Goal: Find specific page/section: Find specific page/section

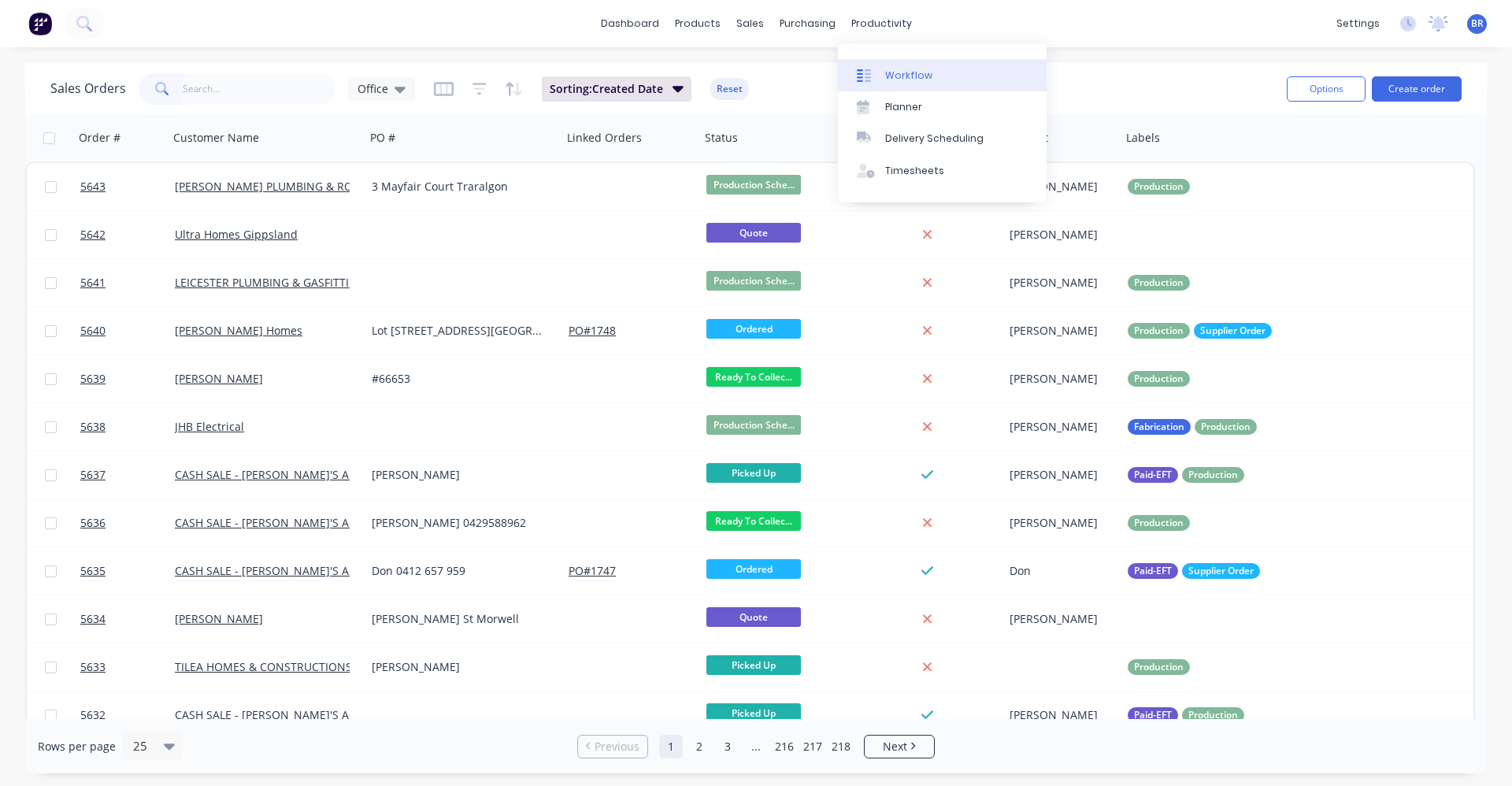
click at [905, 73] on div "Workflow" at bounding box center [908, 76] width 47 height 14
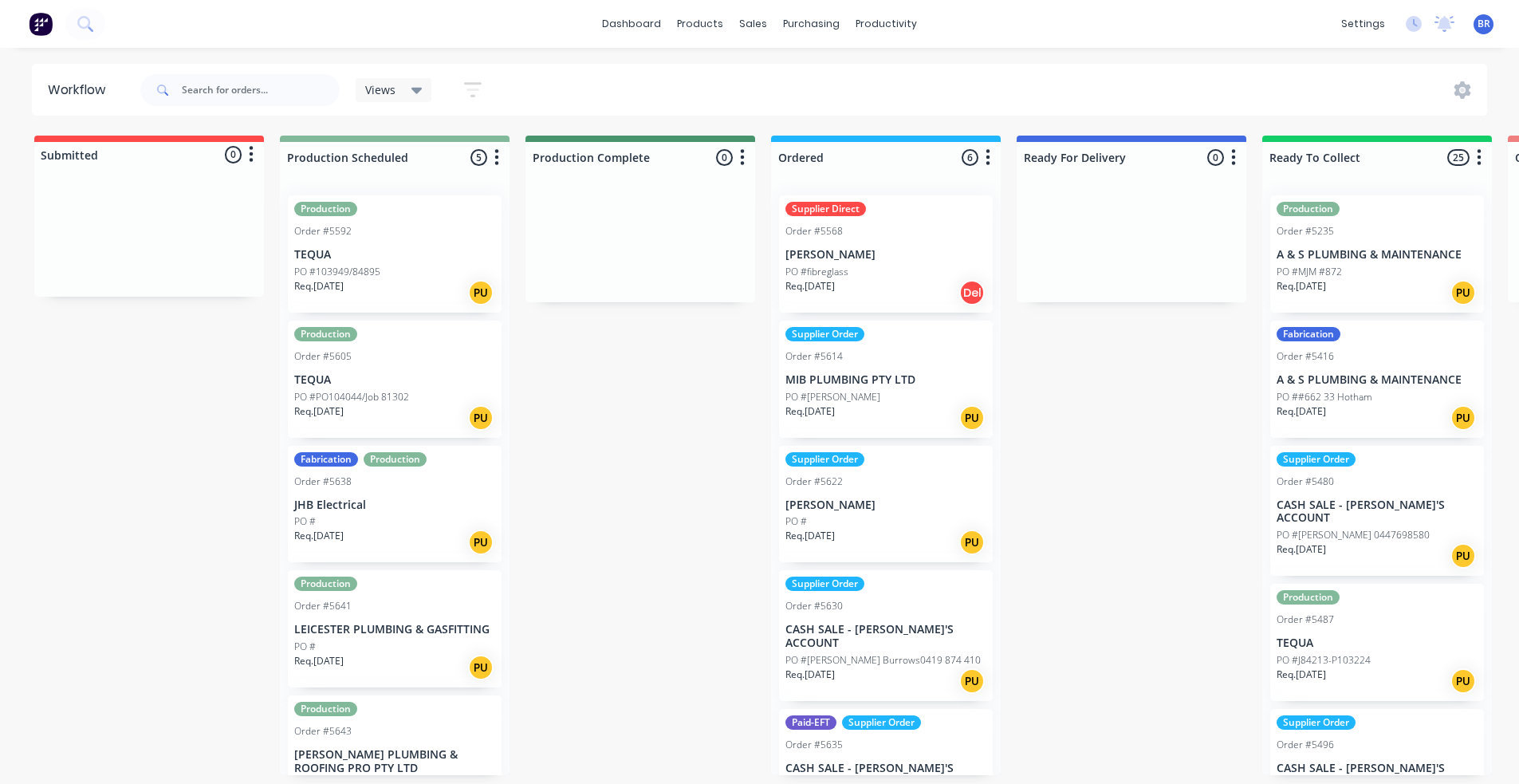
click at [370, 269] on p "PO #103949/84895" at bounding box center [337, 272] width 86 height 15
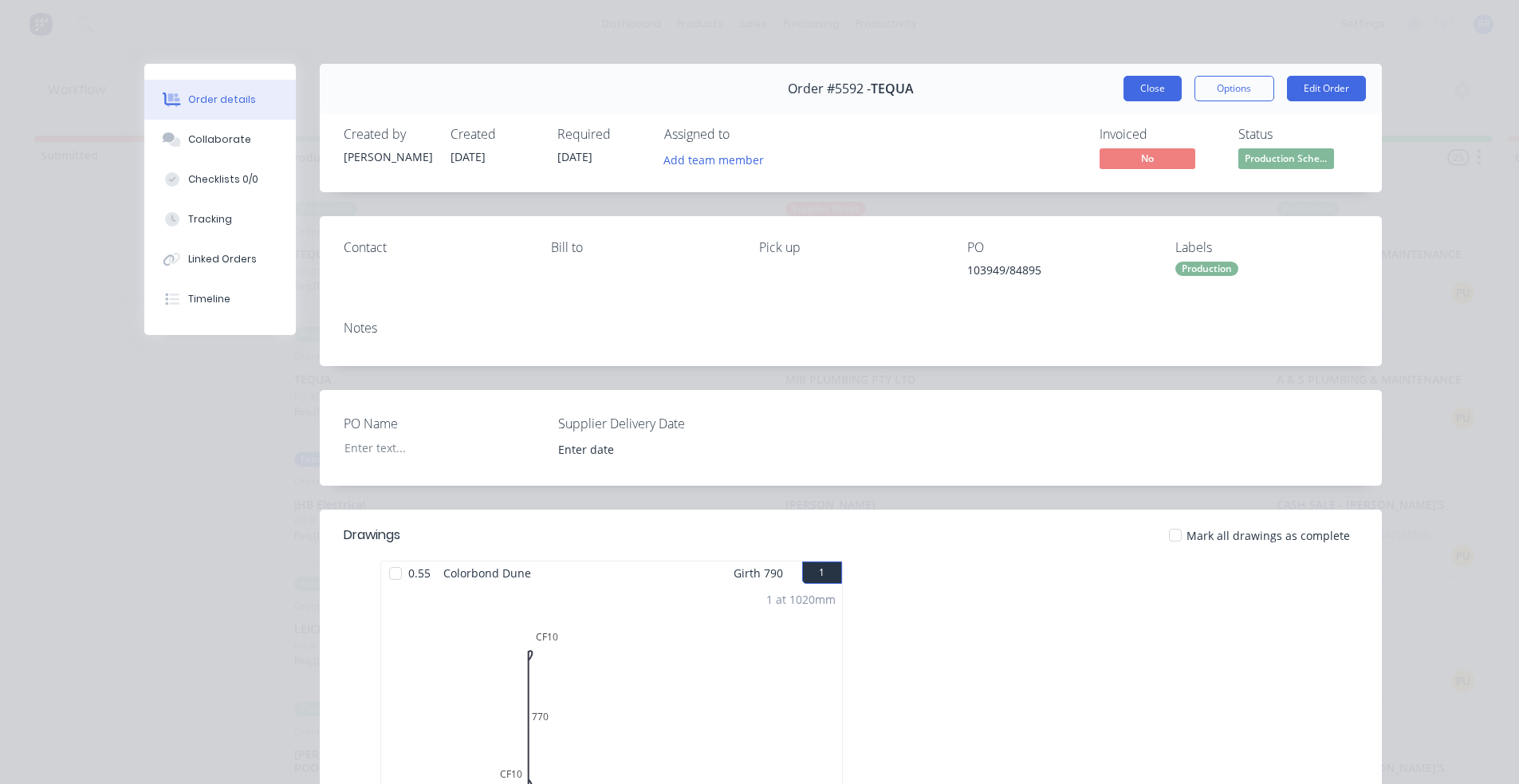
click at [1145, 94] on button "Close" at bounding box center [1152, 89] width 58 height 26
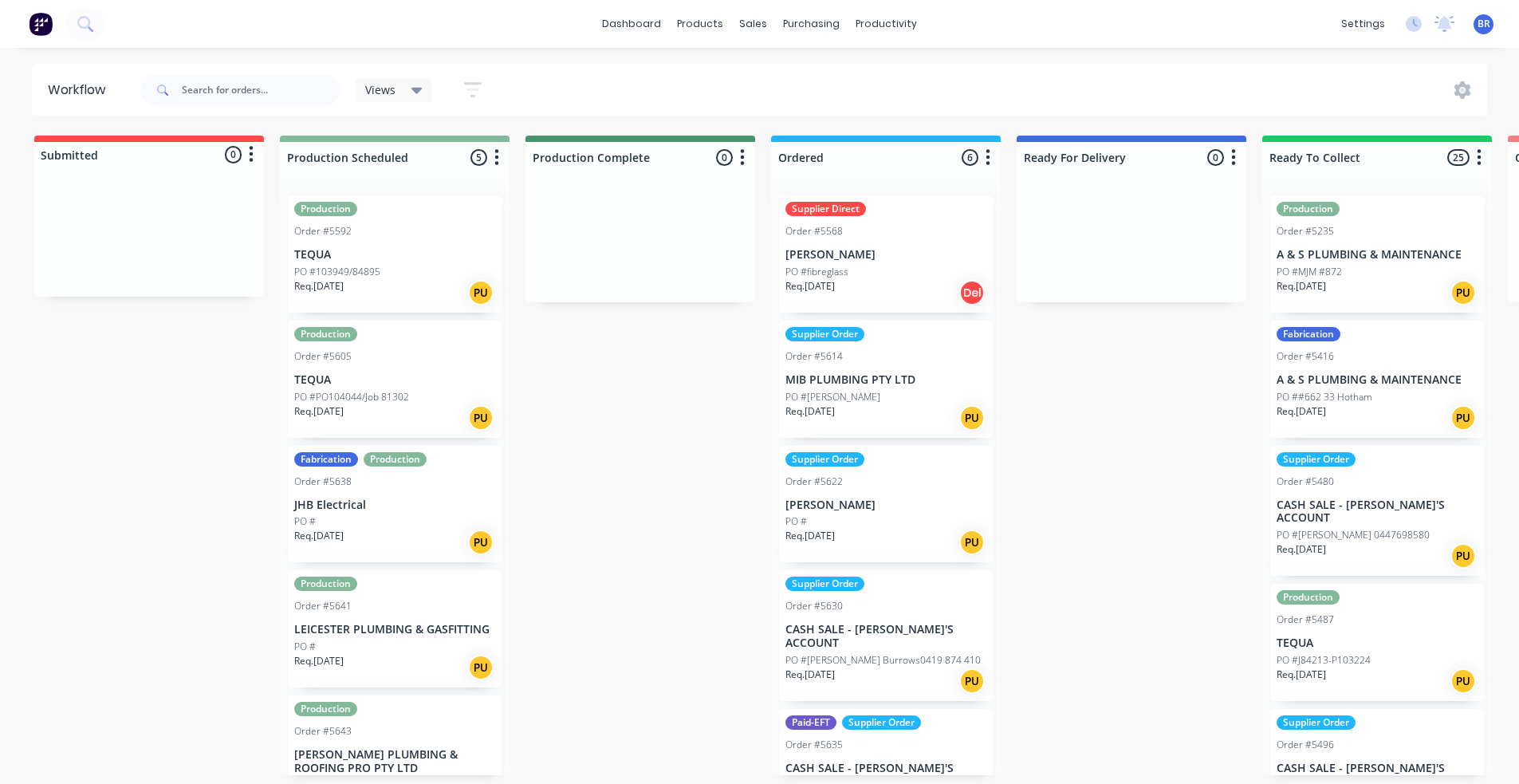
click at [382, 254] on p "TEQUA" at bounding box center [394, 254] width 201 height 14
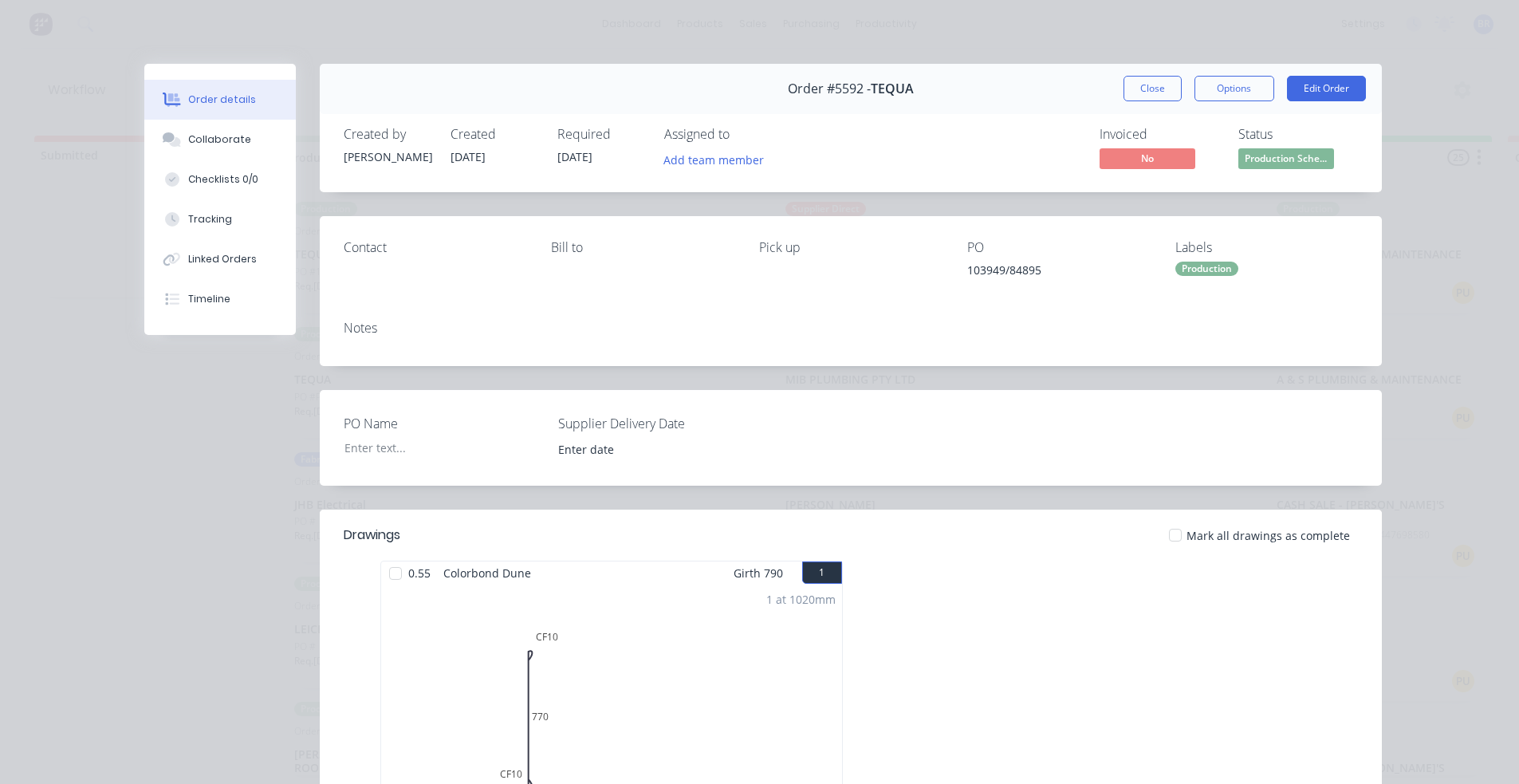
click at [1149, 90] on button "Close" at bounding box center [1152, 89] width 58 height 26
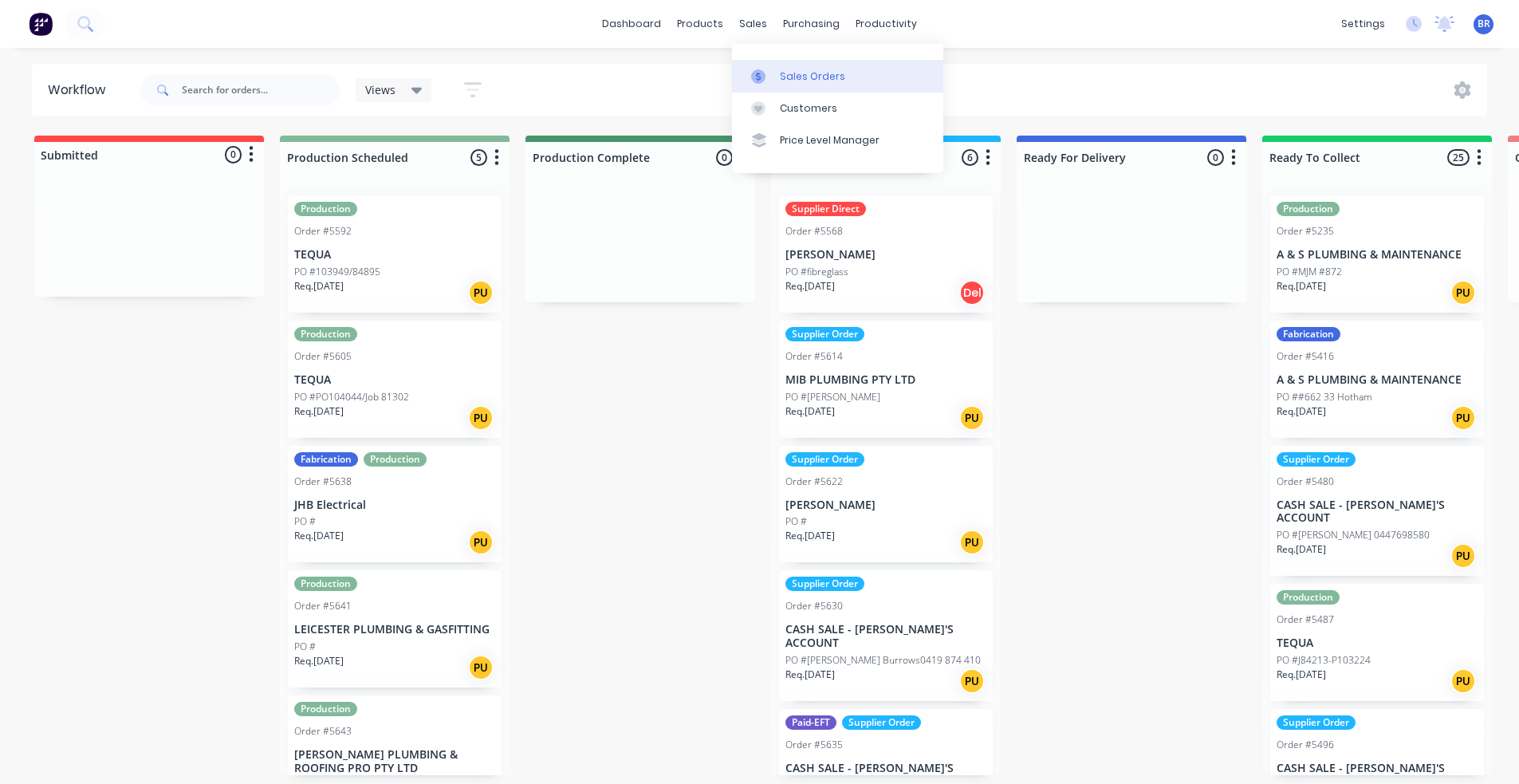
click at [800, 80] on div "Sales Orders" at bounding box center [812, 77] width 65 height 15
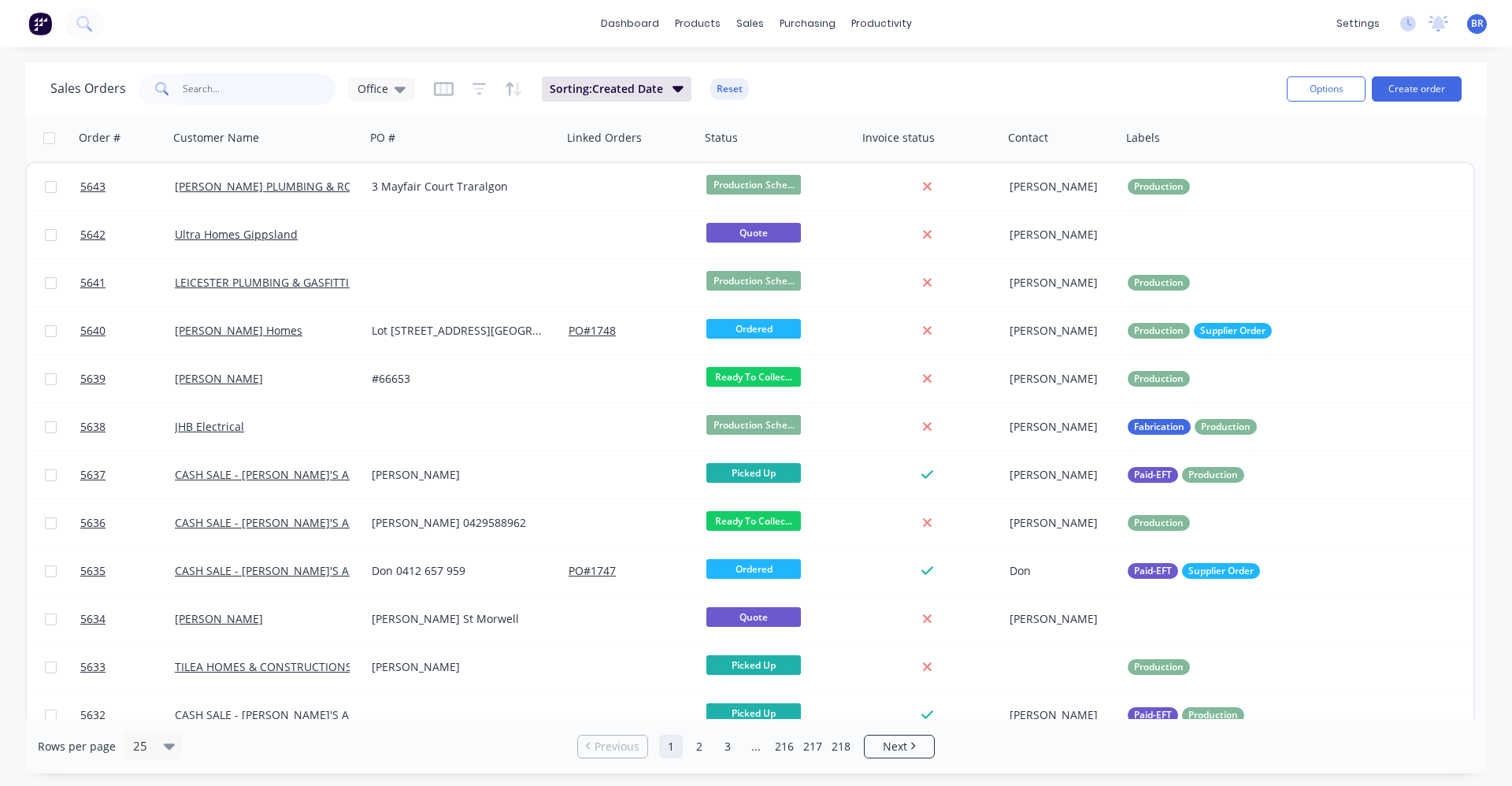
click at [232, 90] on input "text" at bounding box center [259, 89] width 154 height 32
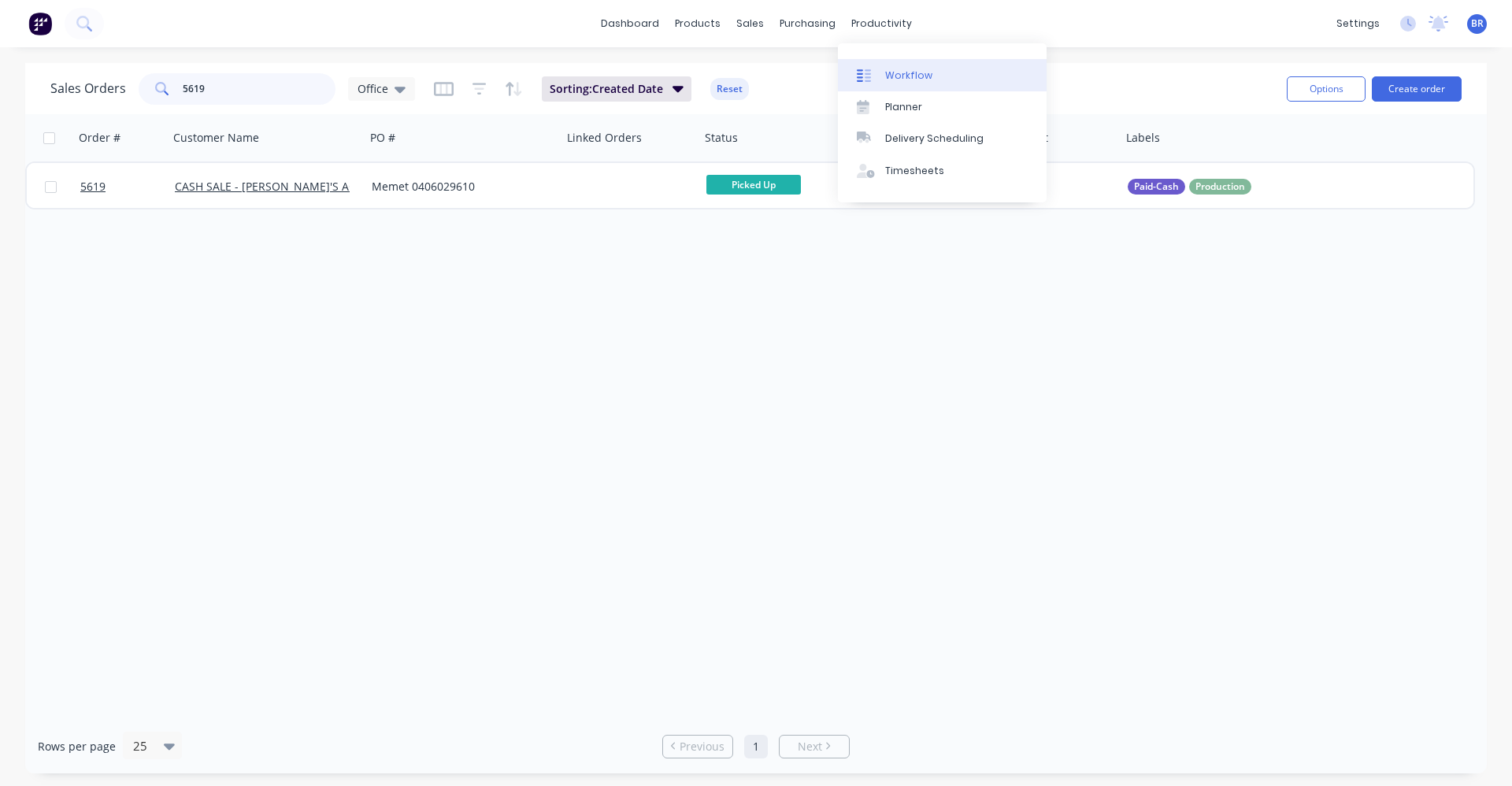
type input "5619"
click at [903, 82] on div "Workflow" at bounding box center [908, 76] width 47 height 14
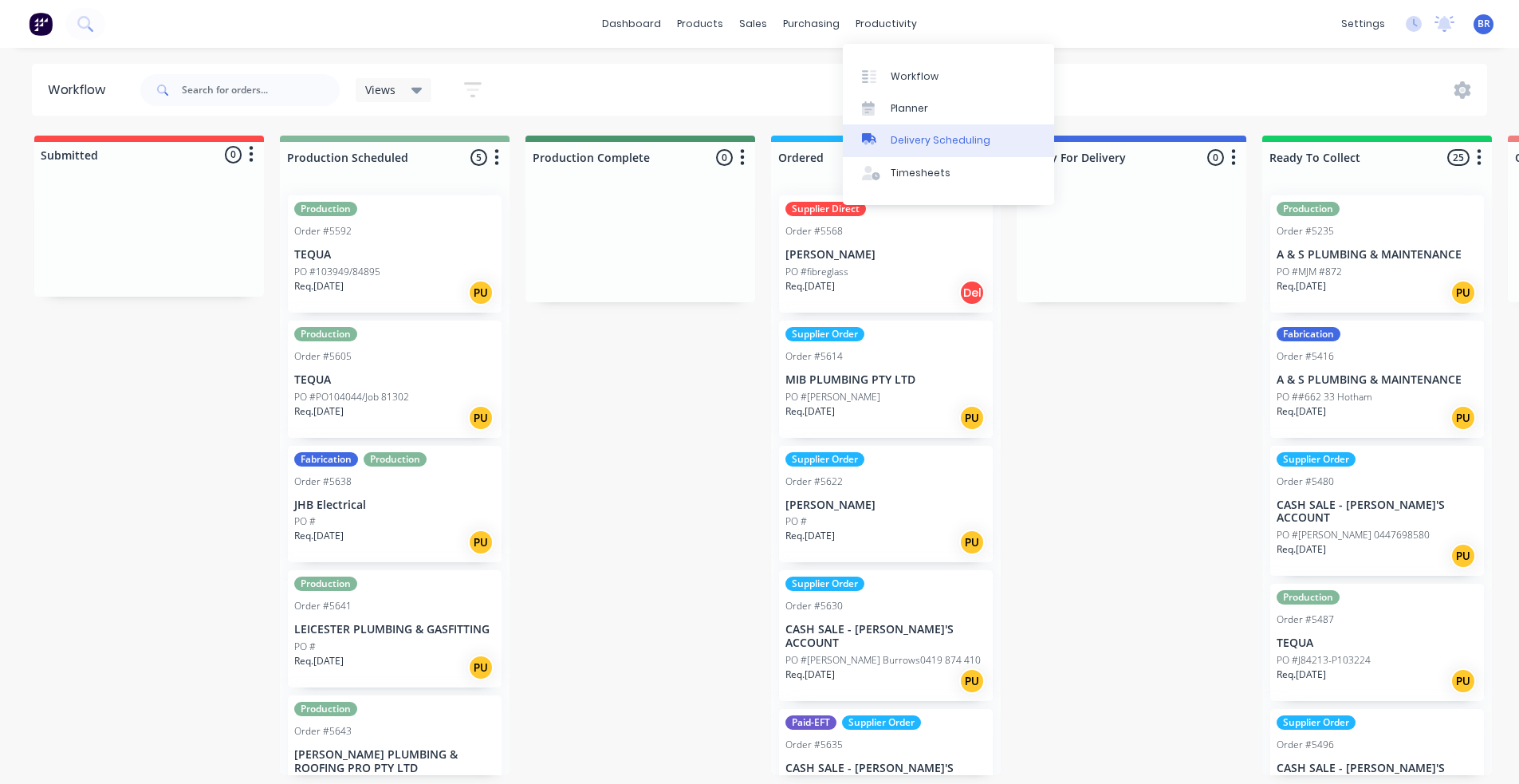
click at [913, 135] on div "Delivery Scheduling" at bounding box center [940, 140] width 99 height 15
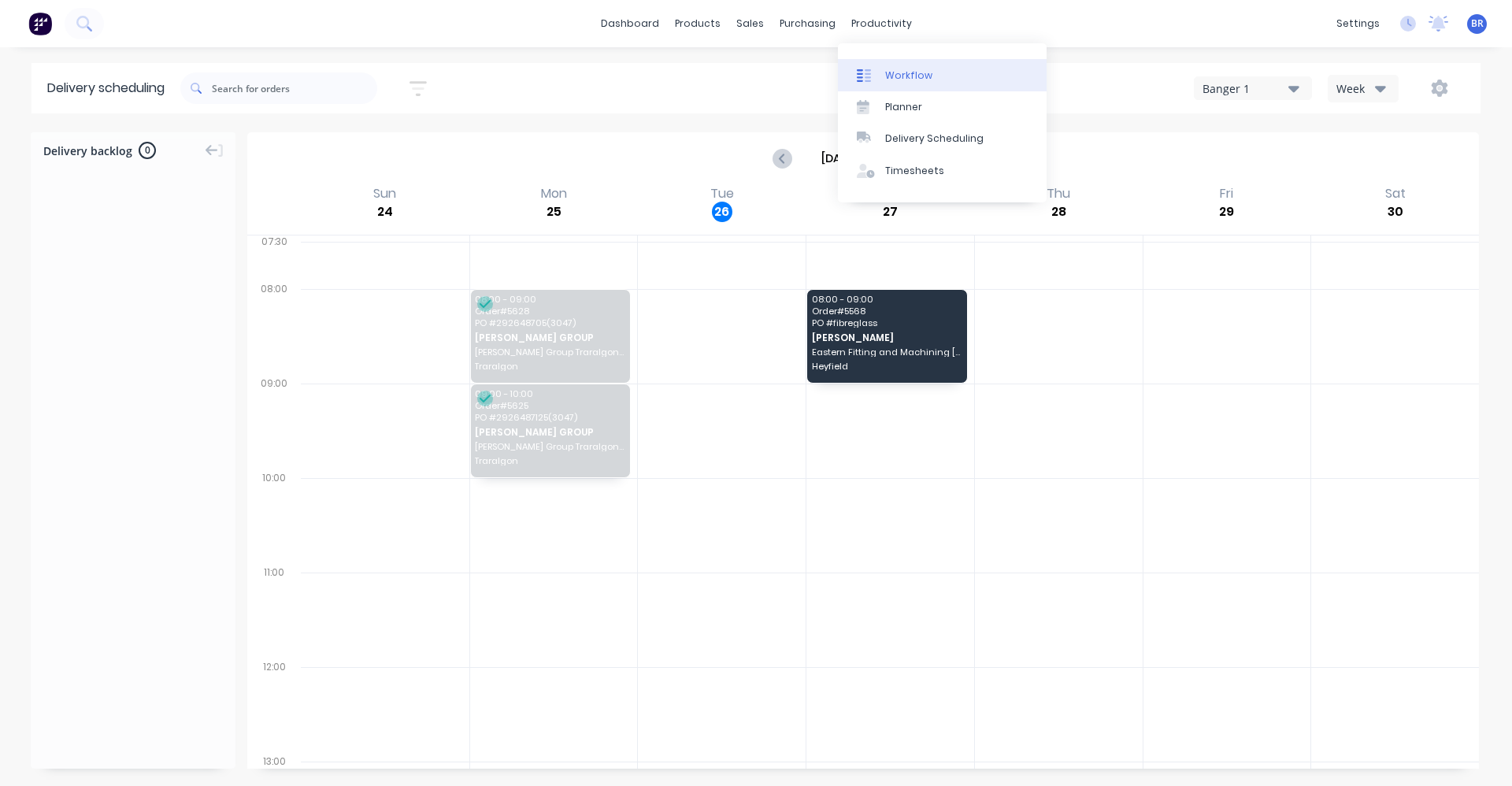
click at [904, 75] on div "Workflow" at bounding box center [908, 76] width 47 height 14
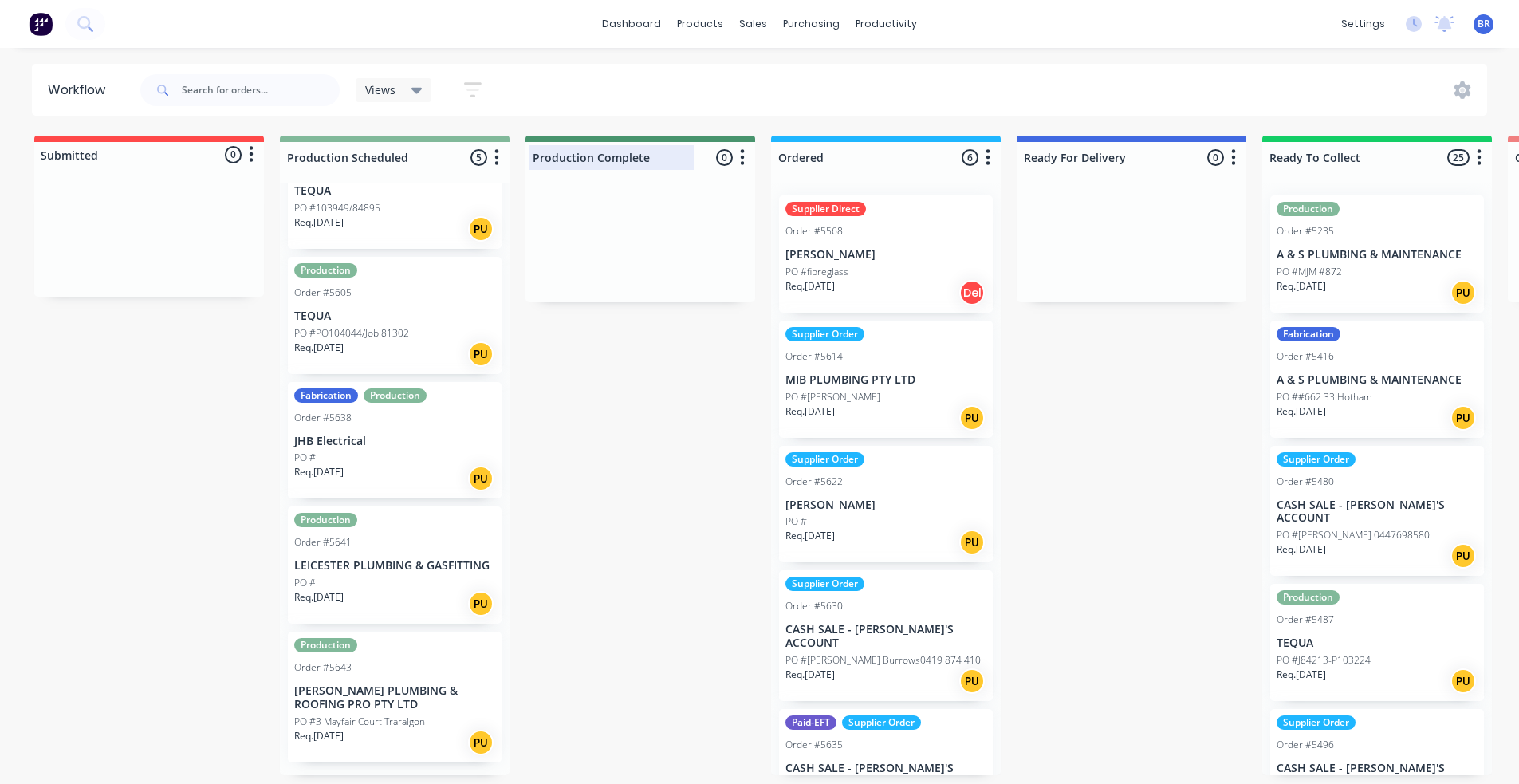
click at [657, 159] on div at bounding box center [640, 157] width 229 height 31
click at [648, 155] on div at bounding box center [640, 157] width 229 height 31
type input "Production Complete"
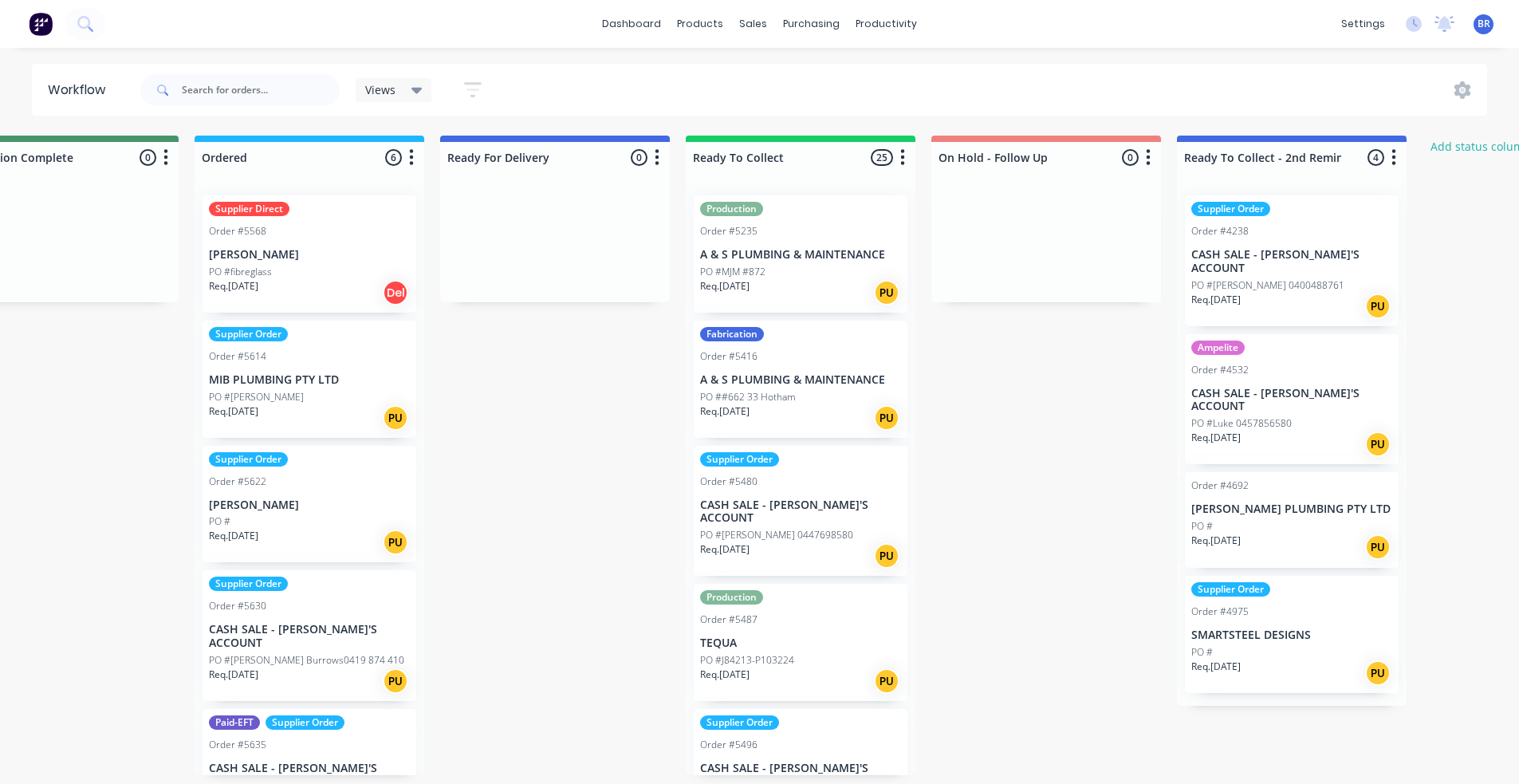
scroll to position [3, 558]
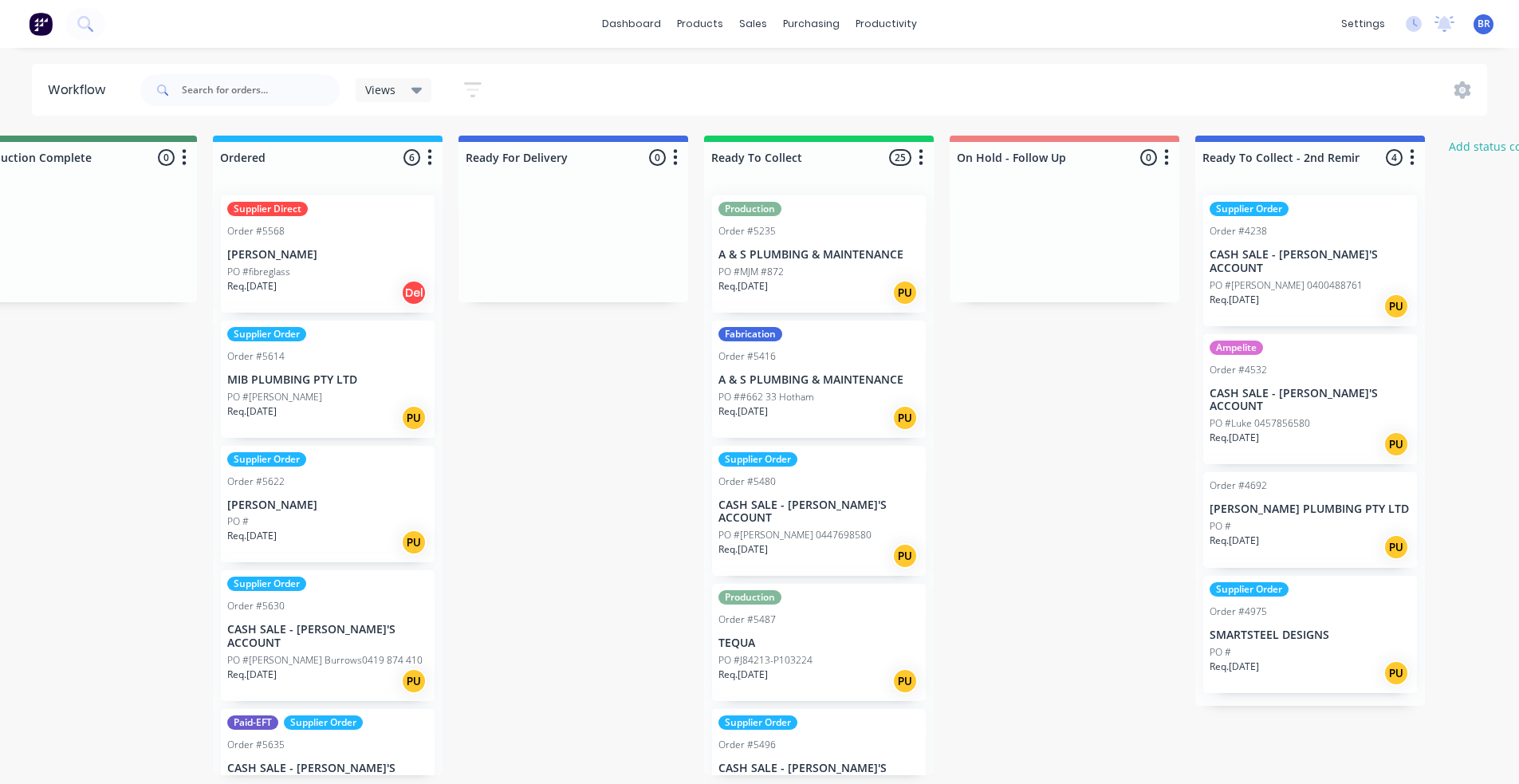
click at [415, 87] on icon at bounding box center [418, 90] width 11 height 18
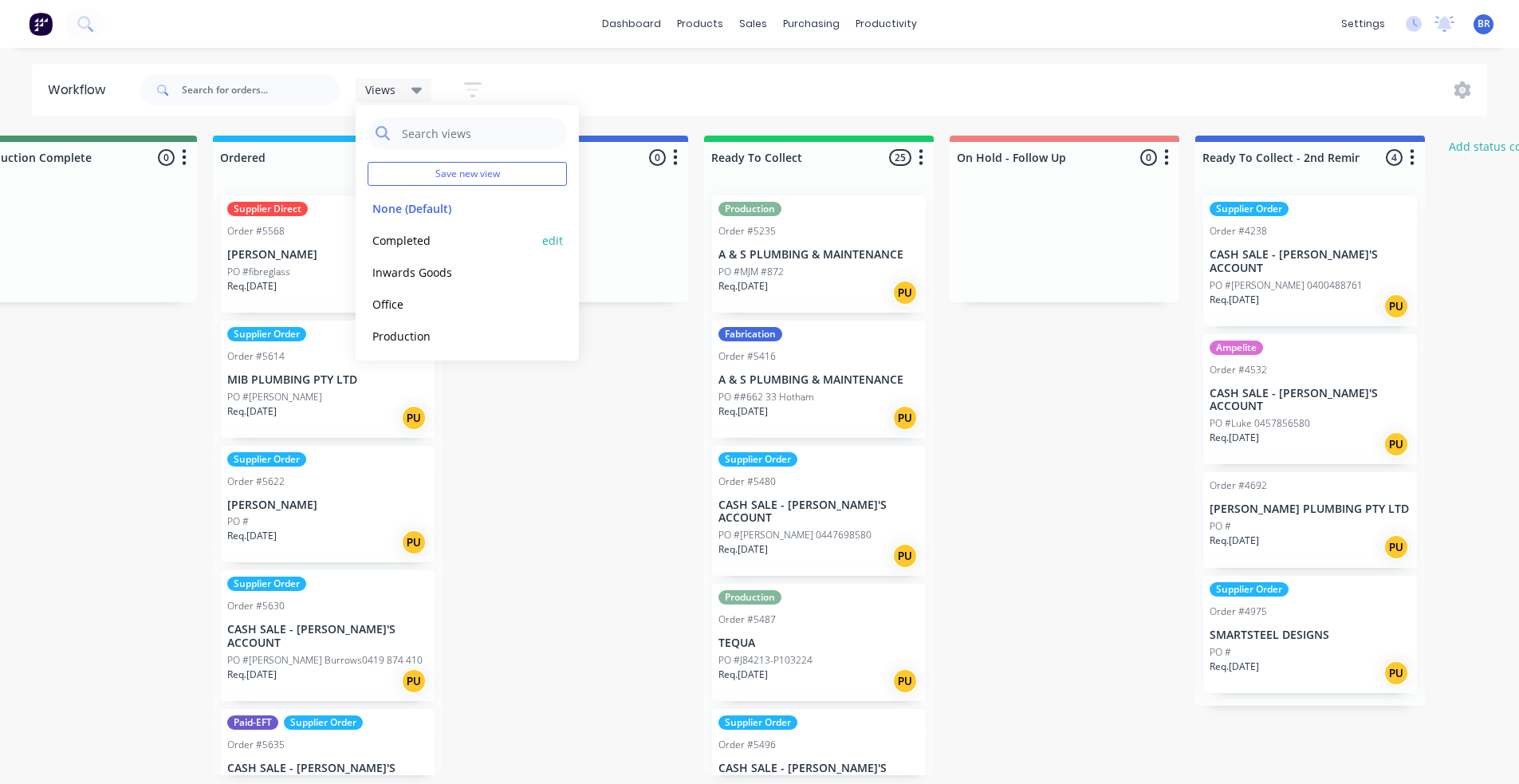
click at [437, 237] on button "Completed" at bounding box center [452, 240] width 170 height 19
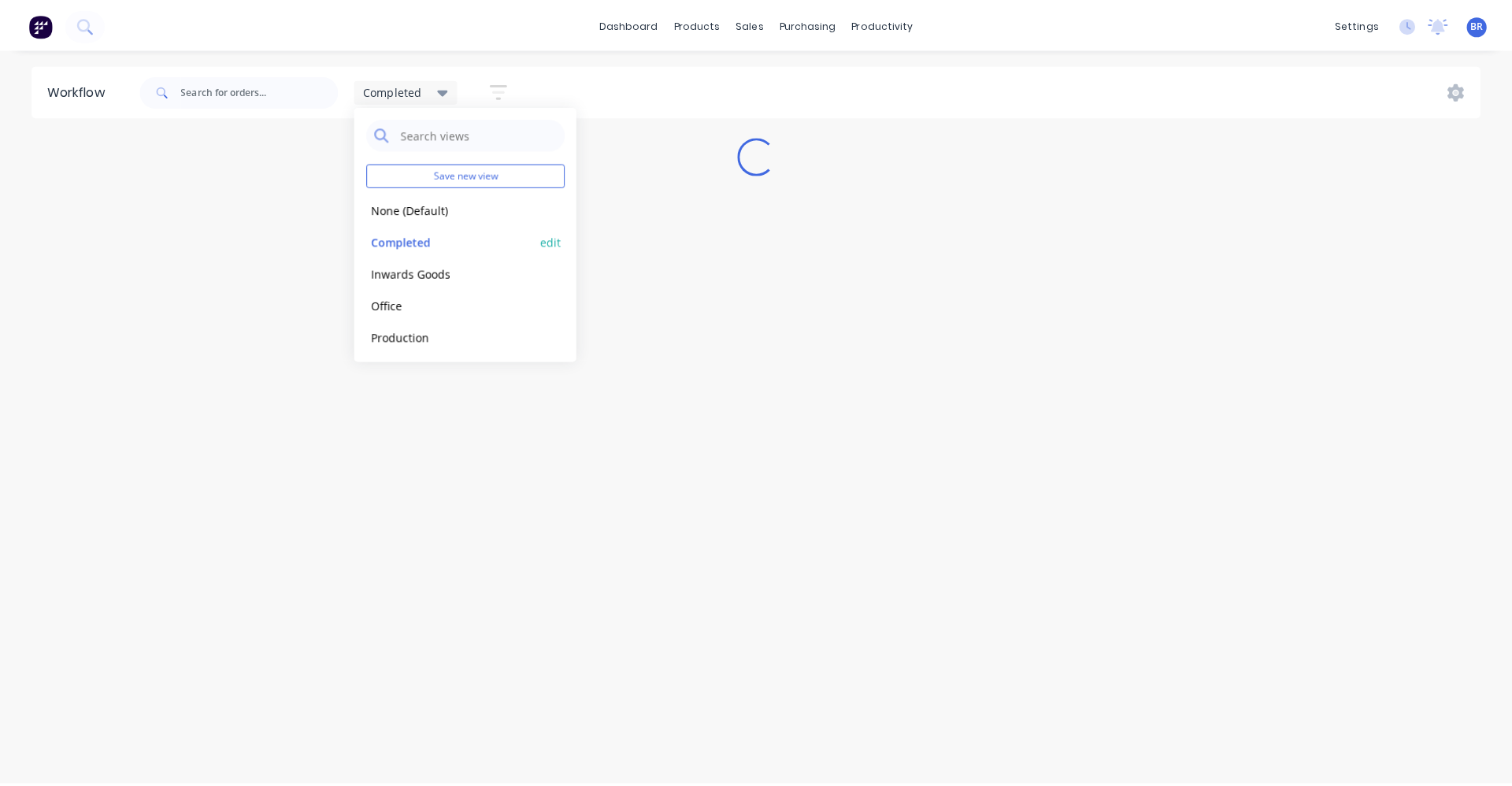
scroll to position [0, 0]
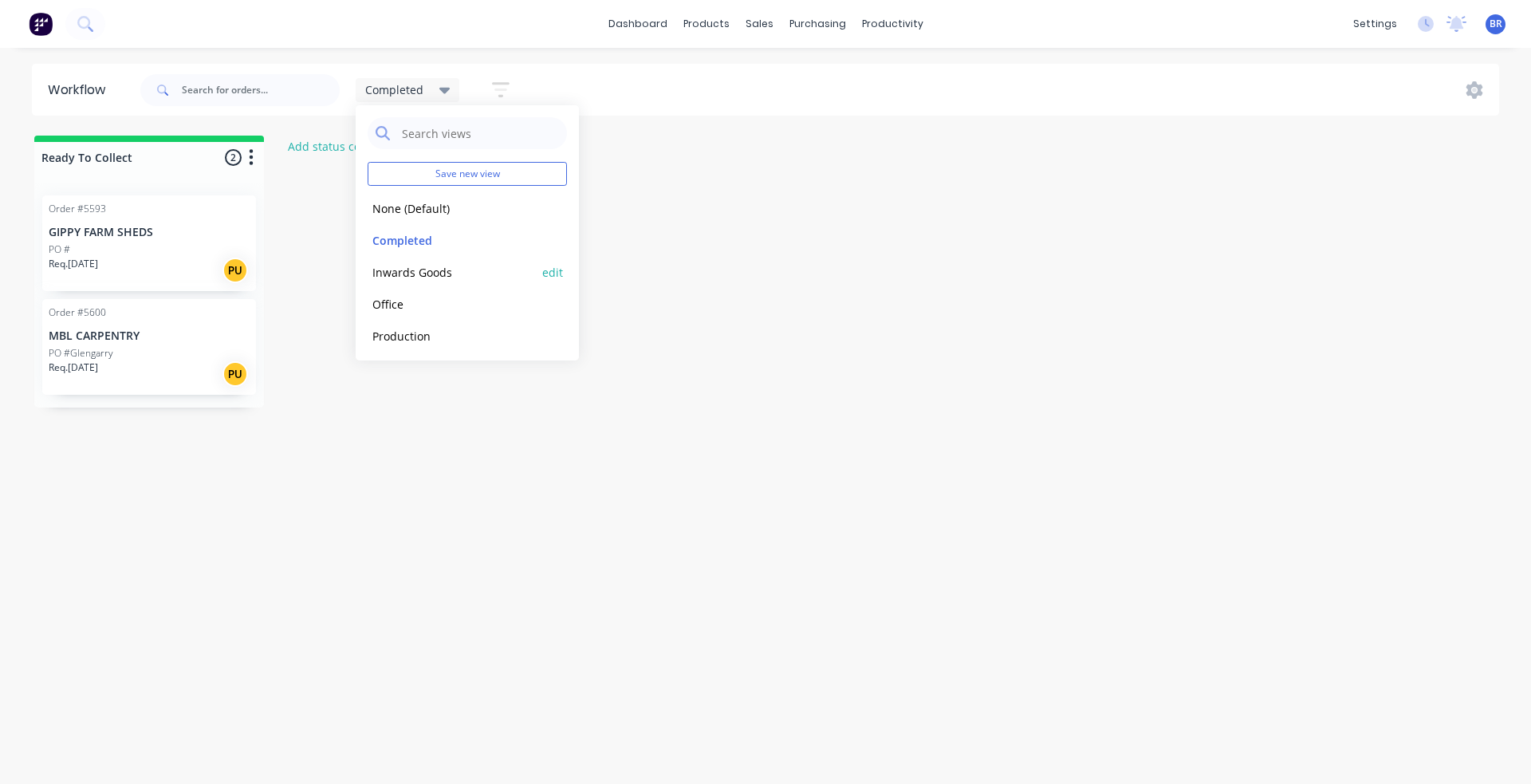
click at [389, 279] on button "Inwards Goods" at bounding box center [452, 272] width 170 height 19
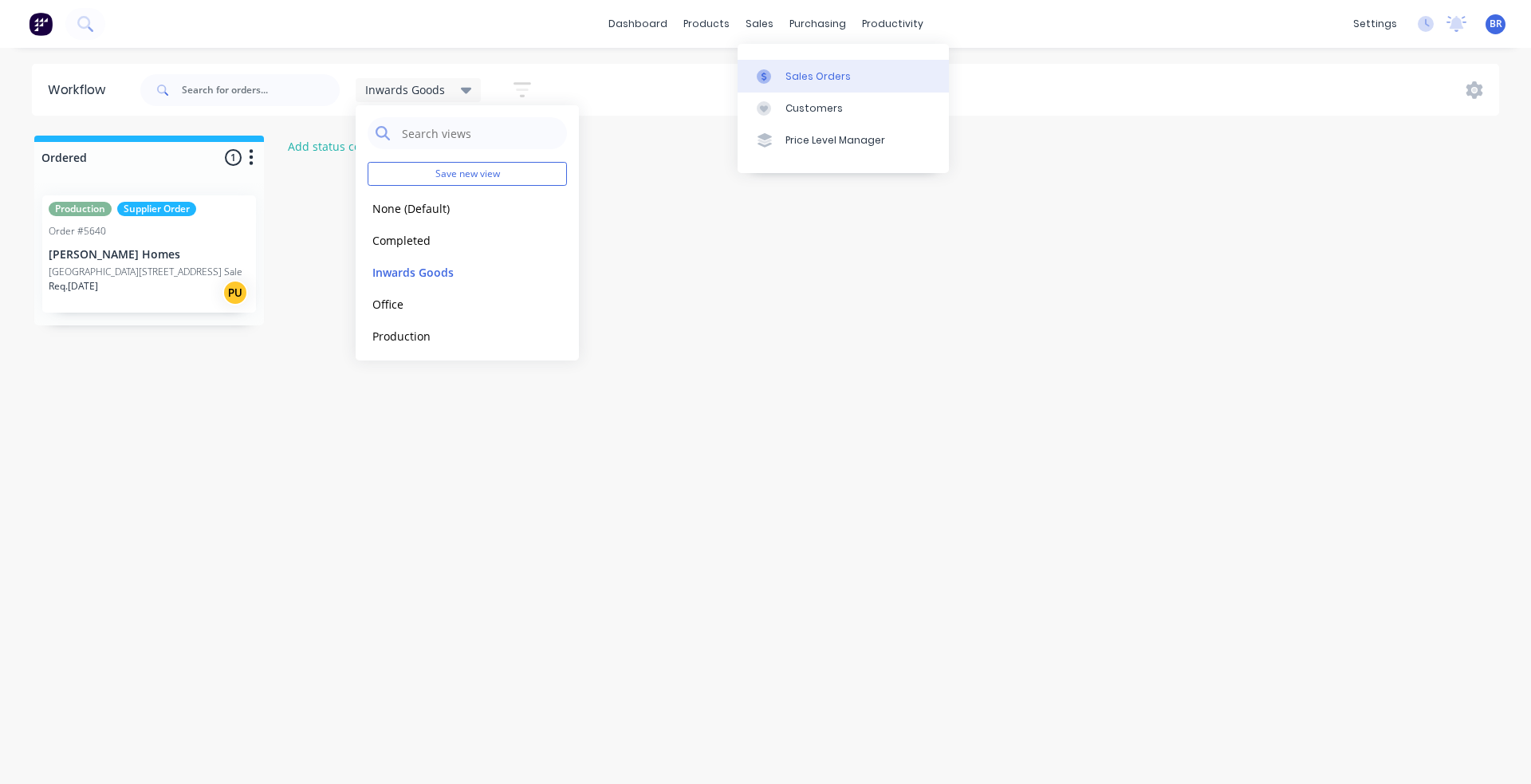
click at [799, 79] on div "Sales Orders" at bounding box center [818, 77] width 65 height 15
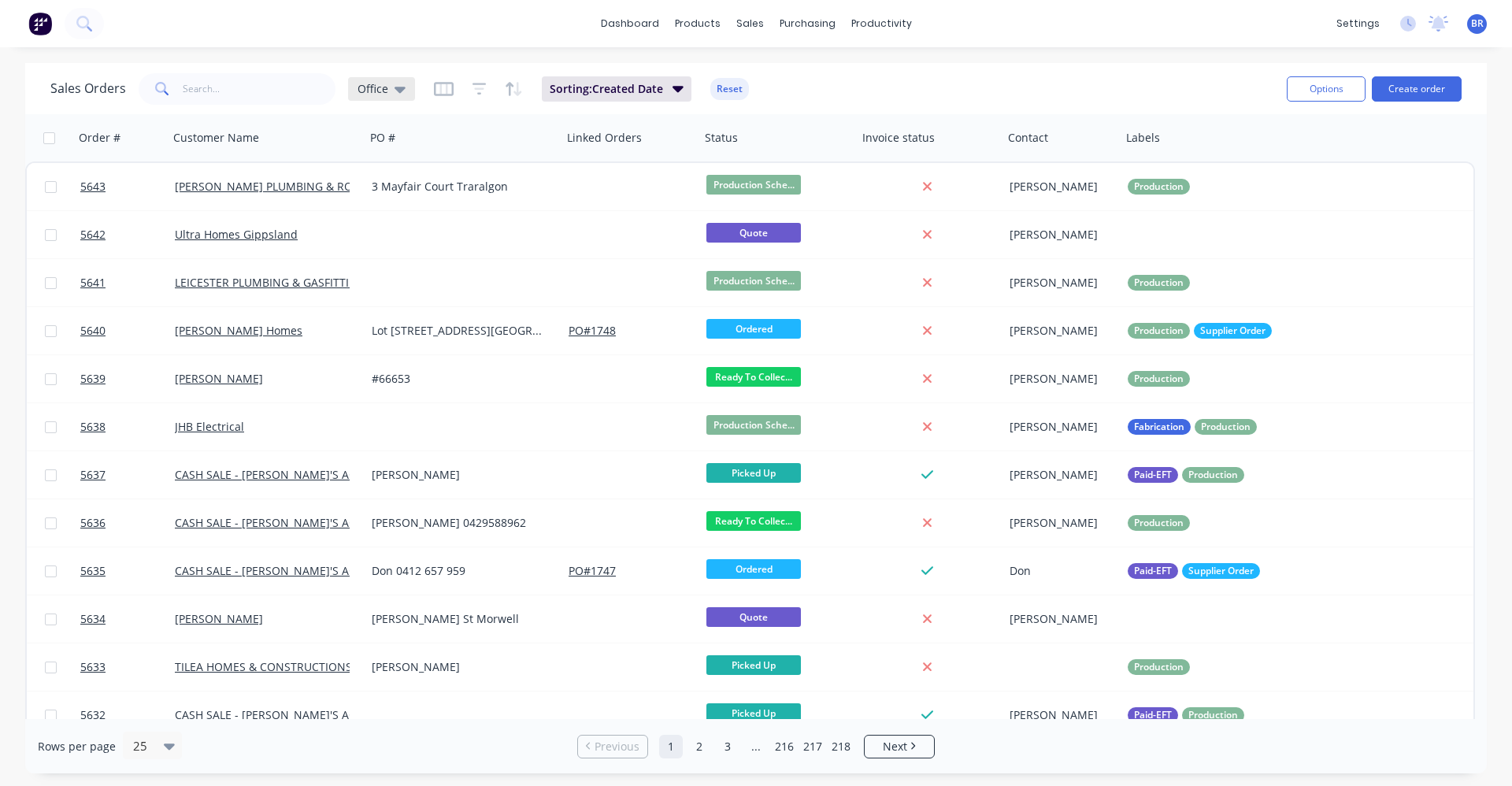
click at [396, 88] on icon at bounding box center [400, 90] width 11 height 6
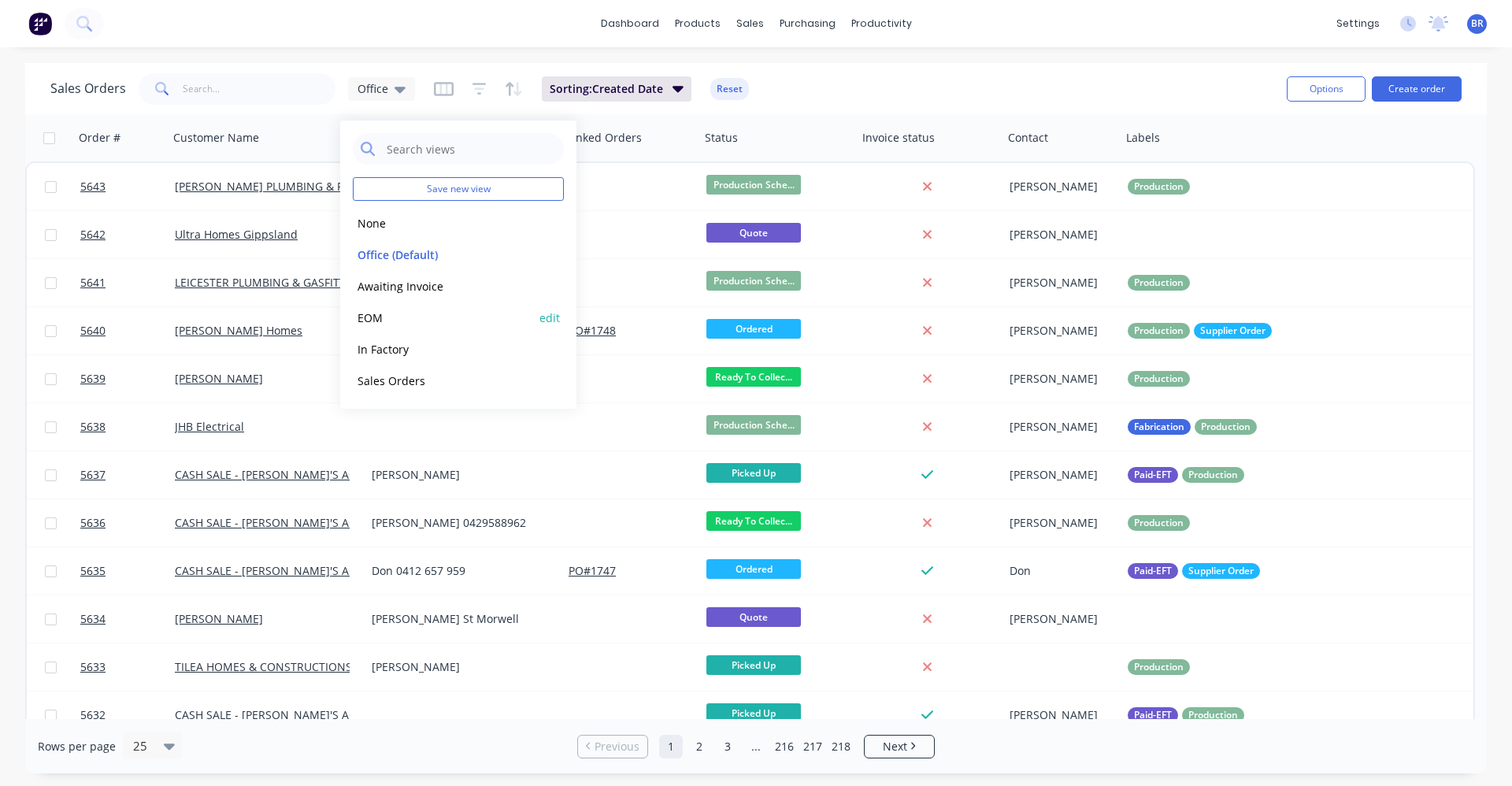
click at [389, 314] on button "EOM" at bounding box center [442, 317] width 179 height 18
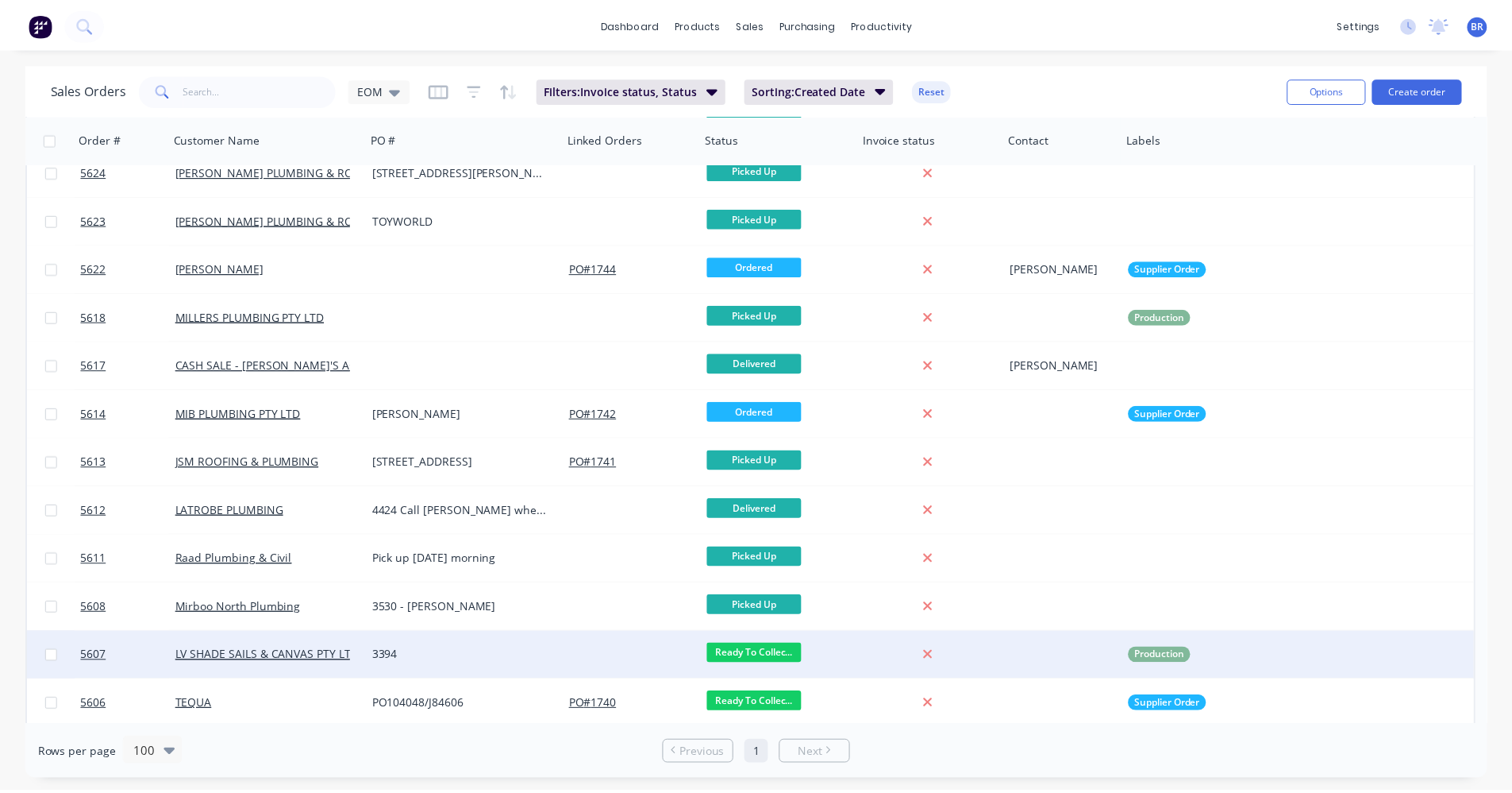
scroll to position [781, 0]
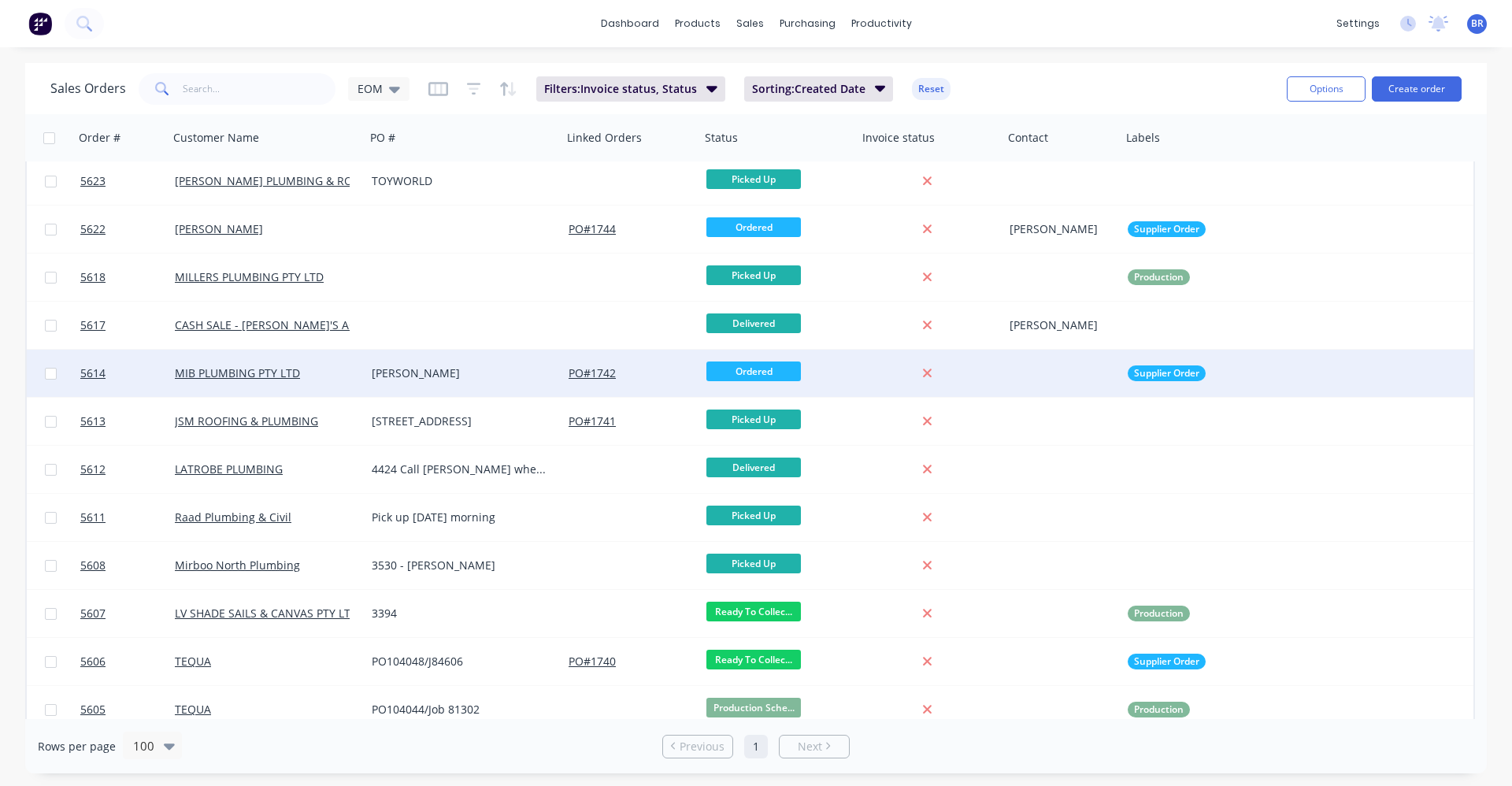
click at [483, 384] on div "[PERSON_NAME]" at bounding box center [463, 372] width 197 height 47
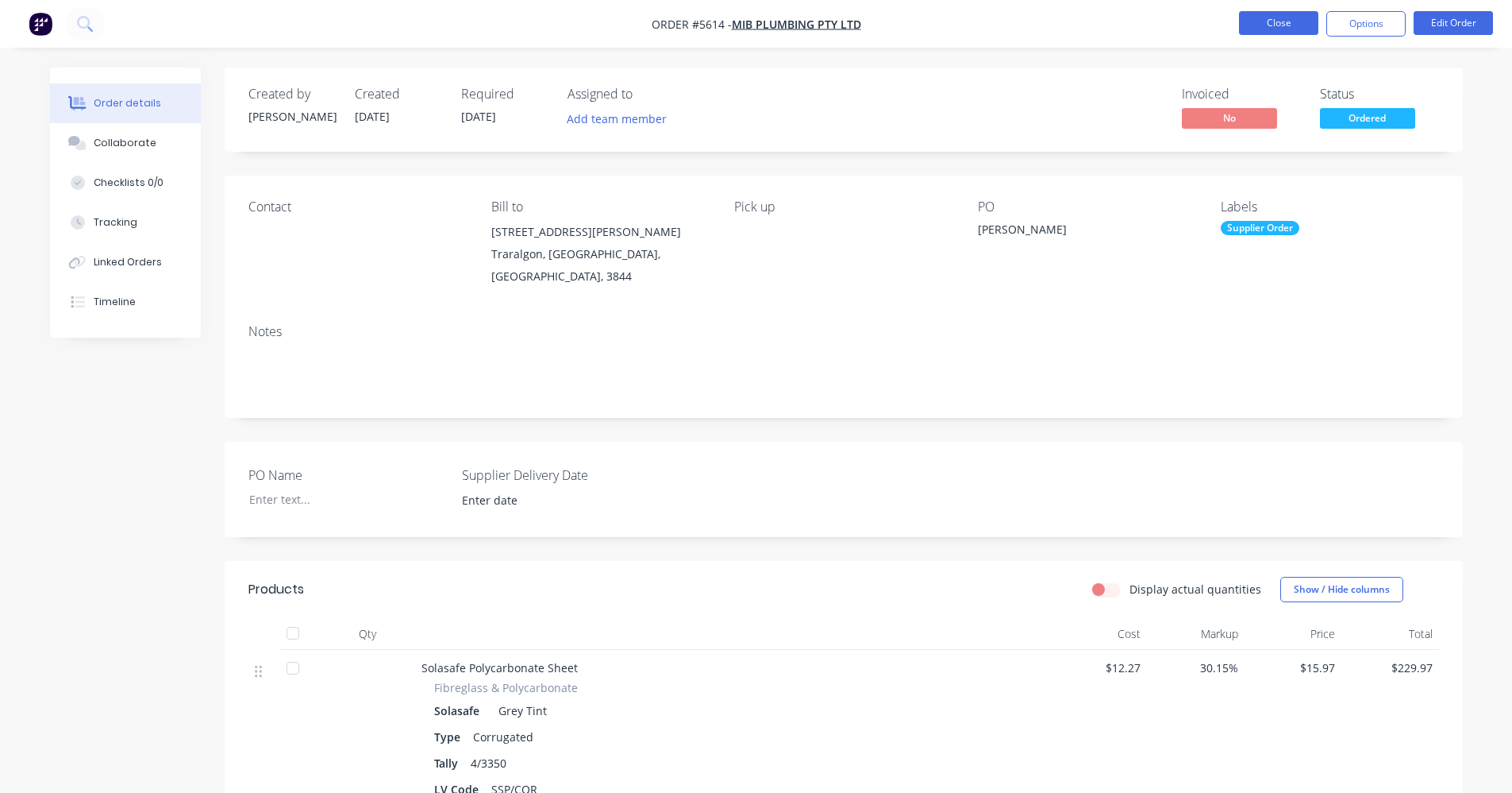
click at [1284, 23] on button "Close" at bounding box center [1279, 23] width 80 height 24
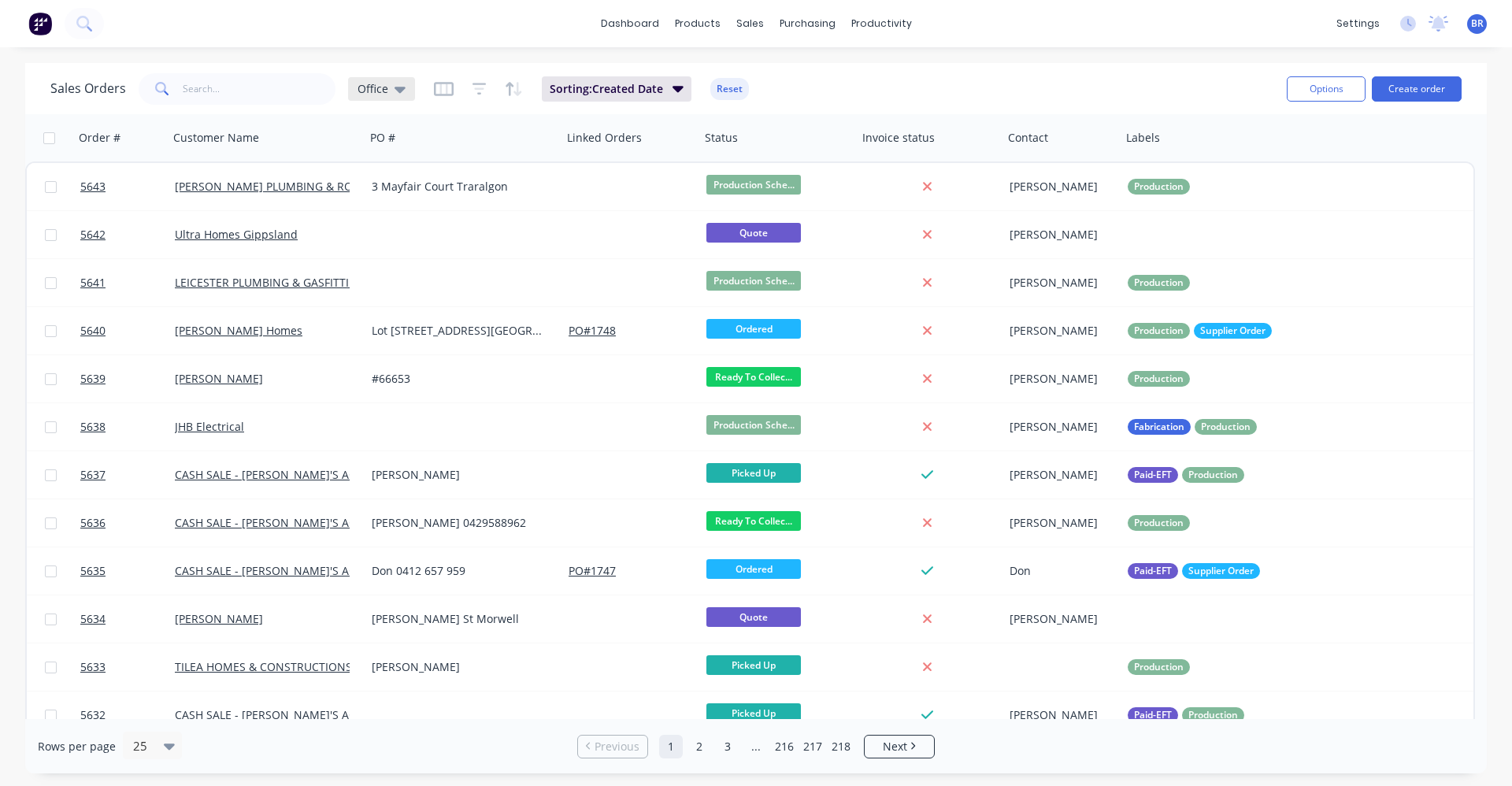
click at [386, 87] on span "Office" at bounding box center [372, 88] width 31 height 17
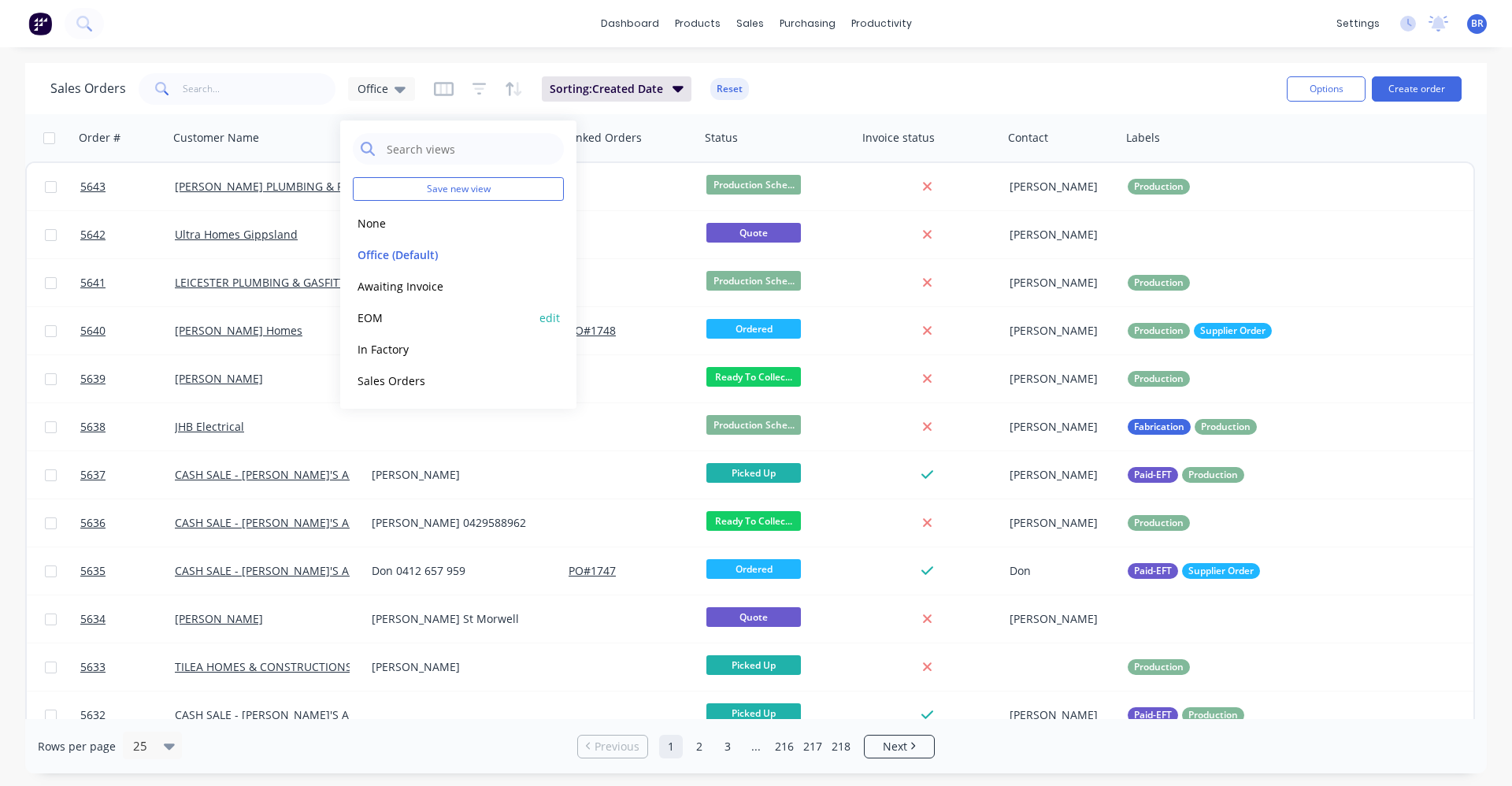
click at [384, 316] on button "EOM" at bounding box center [442, 317] width 179 height 18
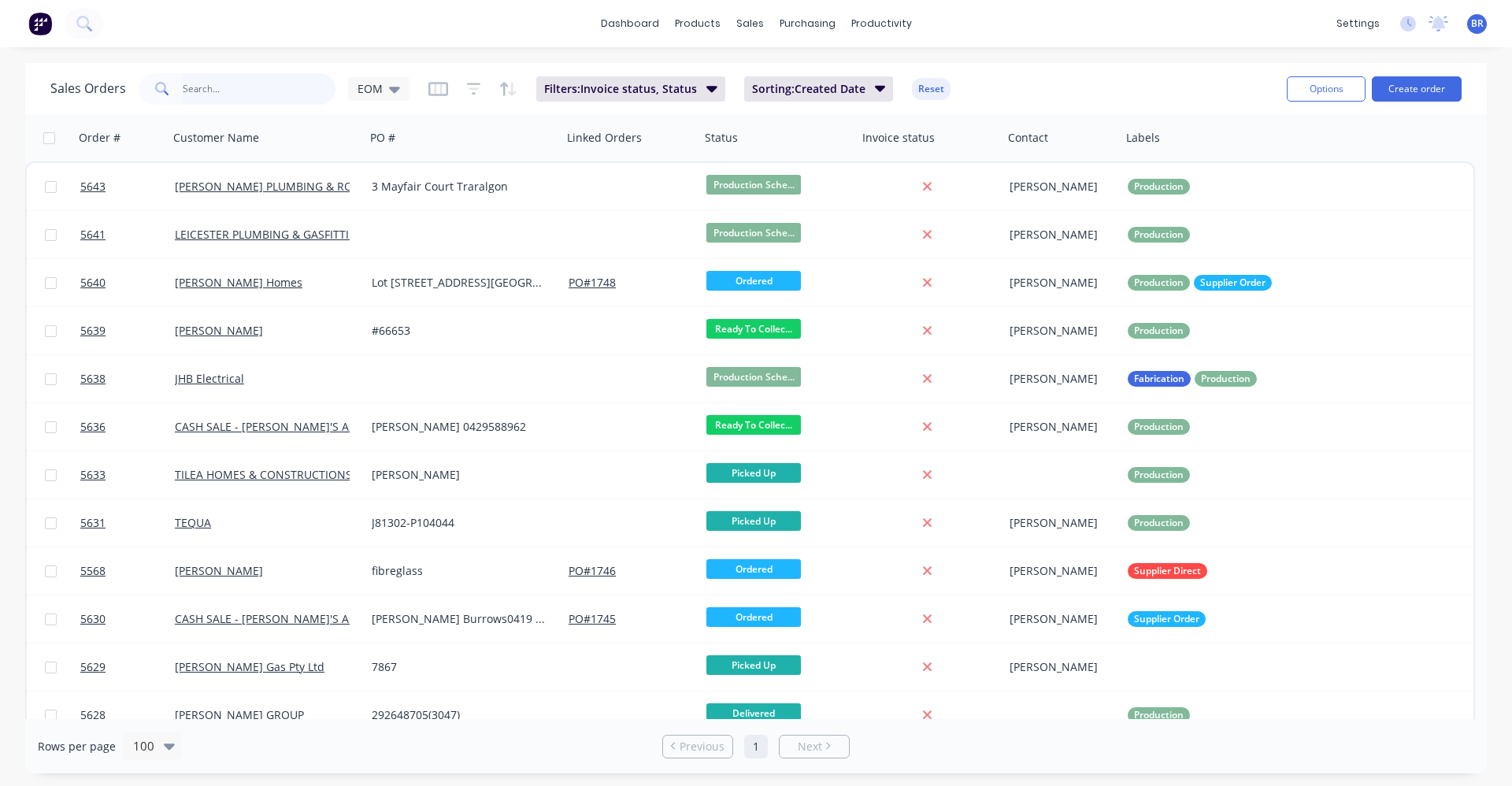
drag, startPoint x: 201, startPoint y: 86, endPoint x: 230, endPoint y: 88, distance: 29.1
click at [201, 85] on input "text" at bounding box center [259, 89] width 154 height 32
type input "shed"
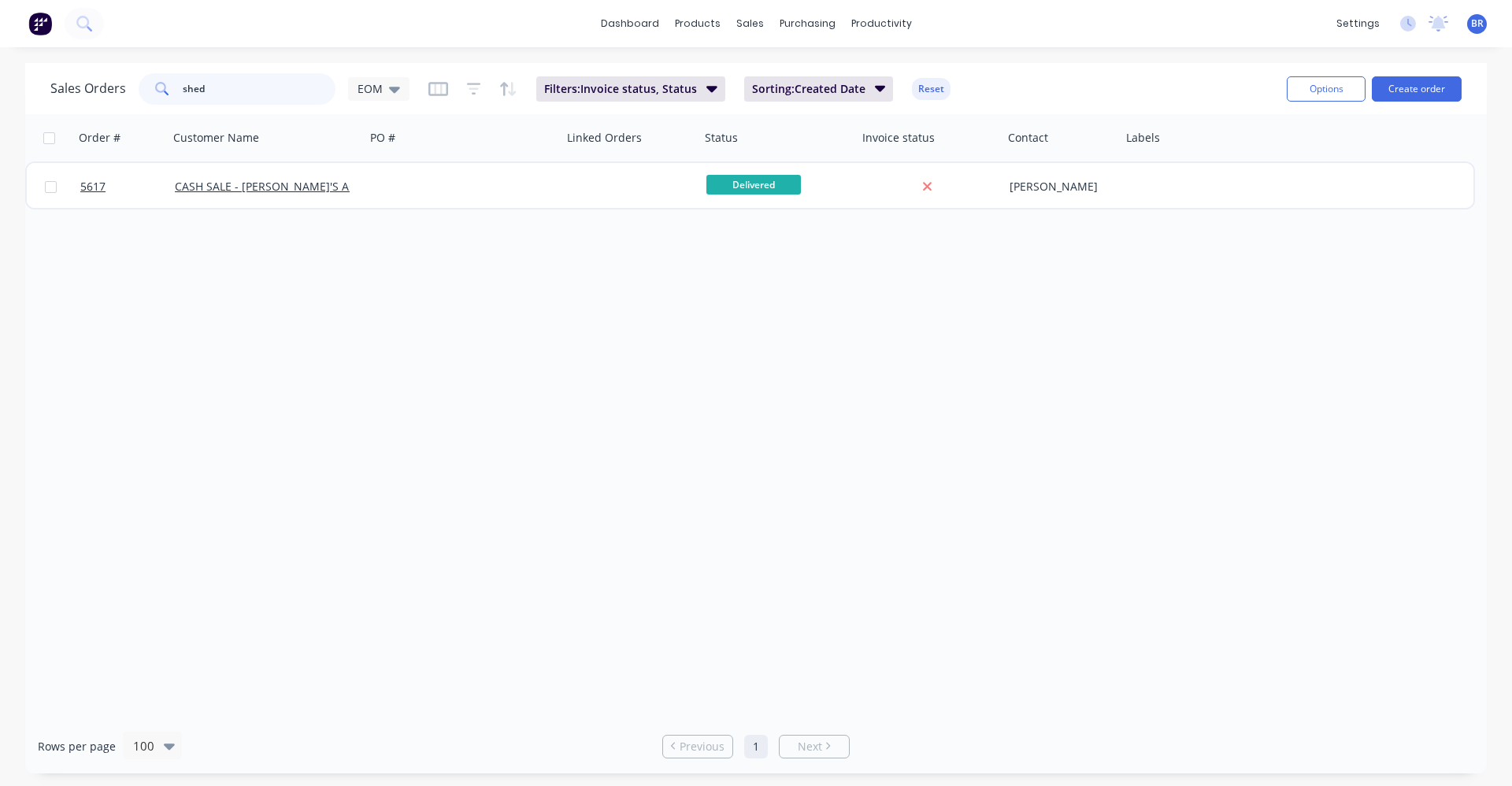
drag, startPoint x: 252, startPoint y: 98, endPoint x: 126, endPoint y: 74, distance: 128.3
click at [131, 76] on div "Sales Orders shed EOM" at bounding box center [230, 89] width 359 height 32
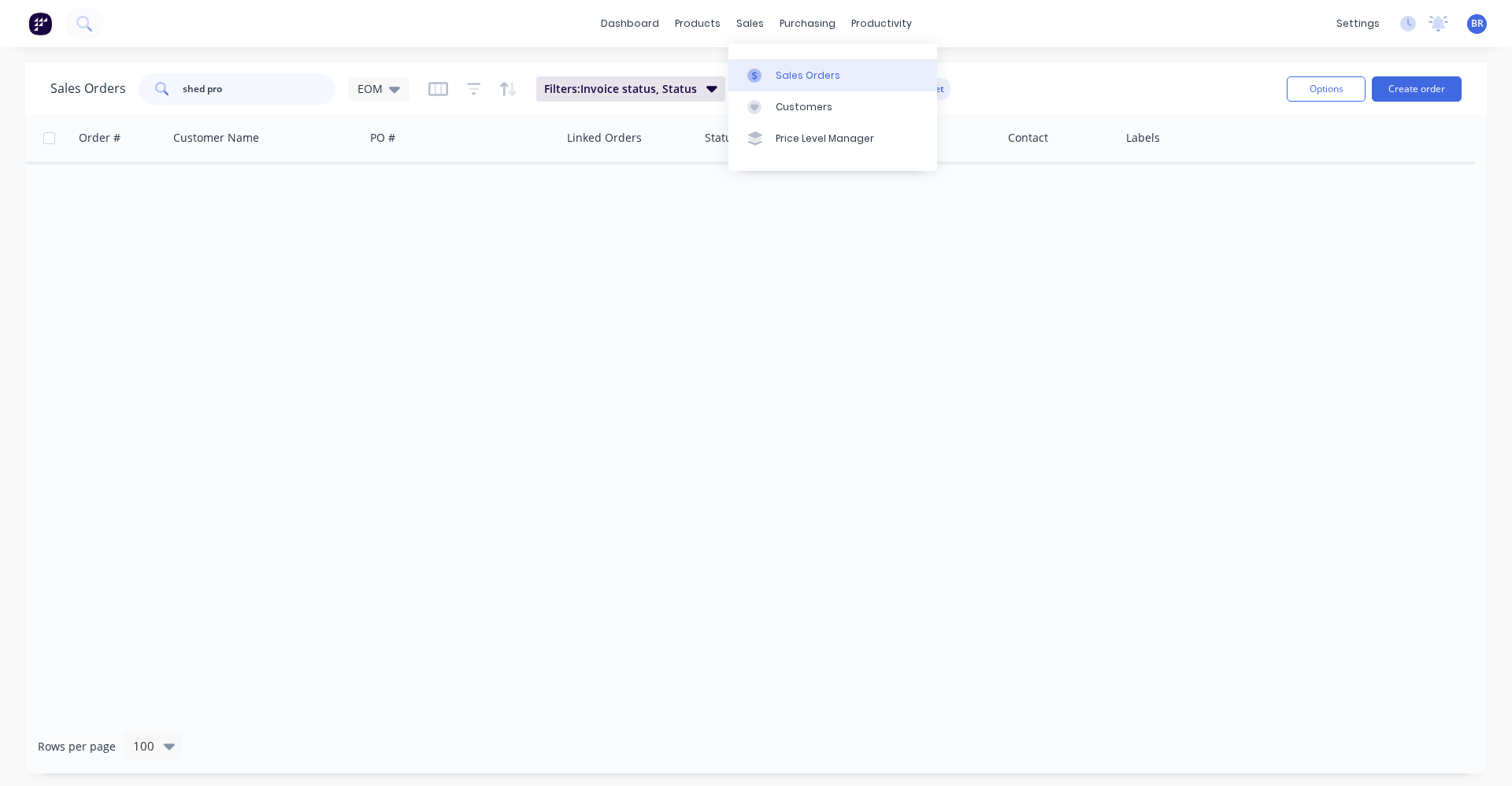
type input "shed pro"
click at [785, 76] on div "Sales Orders" at bounding box center [808, 76] width 65 height 14
drag, startPoint x: 238, startPoint y: 88, endPoint x: 50, endPoint y: 126, distance: 191.8
click at [116, 88] on div "Sales Orders shed pro EOM" at bounding box center [230, 89] width 359 height 32
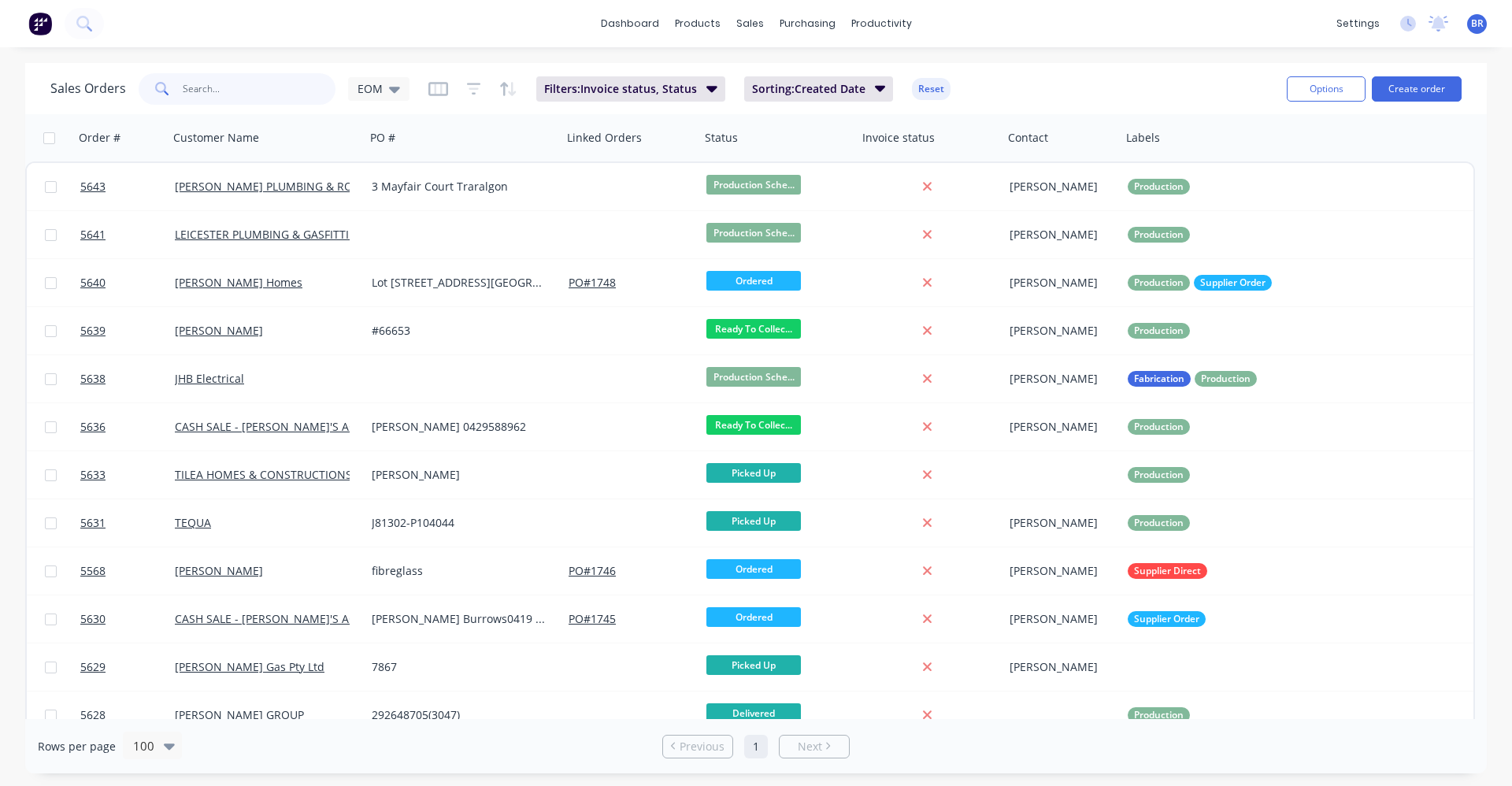
drag, startPoint x: 214, startPoint y: 82, endPoint x: 209, endPoint y: 90, distance: 9.4
click at [212, 82] on input "text" at bounding box center [259, 89] width 154 height 32
type input "shed pro"
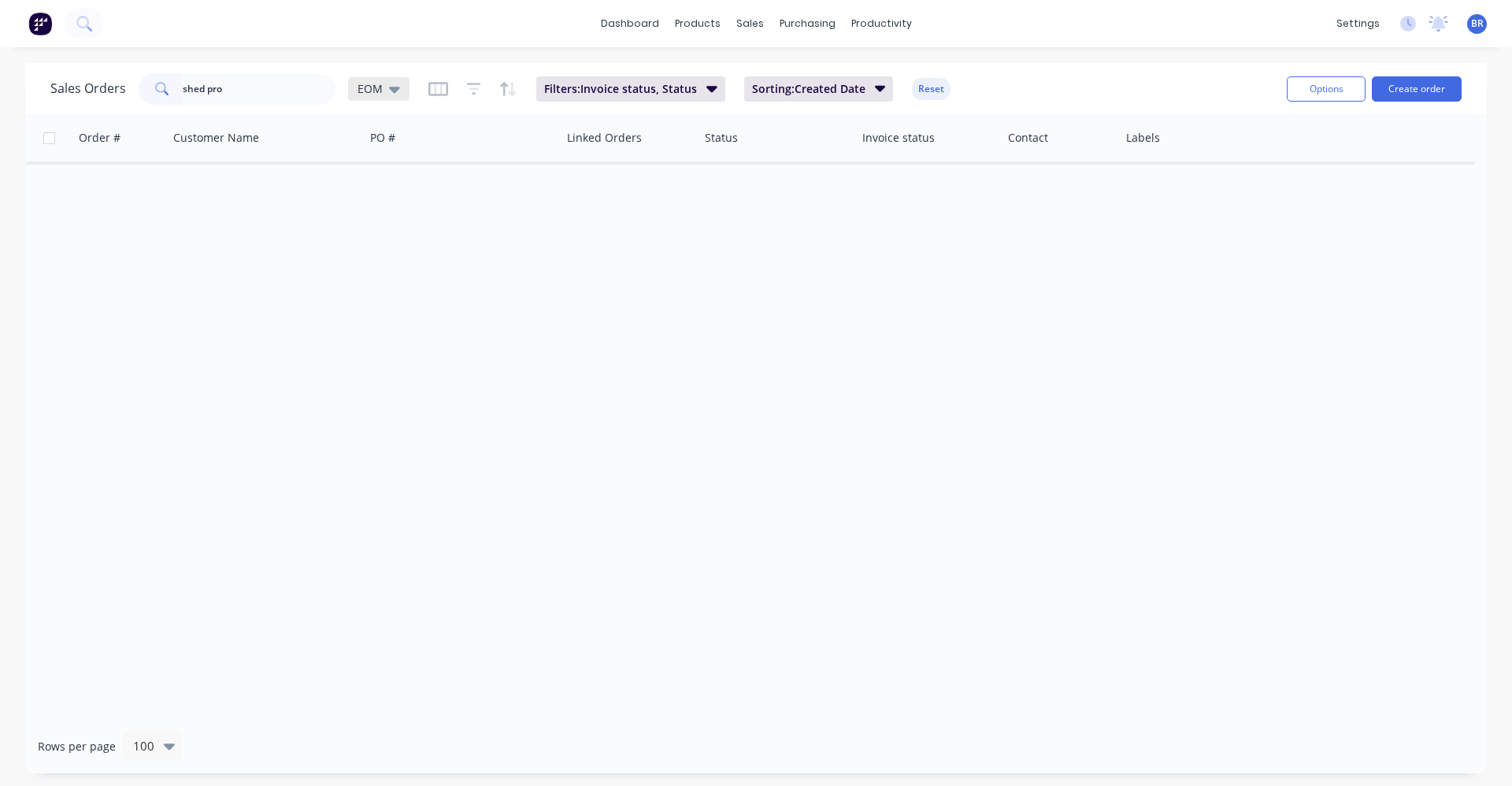
click at [385, 94] on div "EOM" at bounding box center [378, 89] width 42 height 14
click at [403, 252] on button "Office (Default)" at bounding box center [442, 254] width 179 height 18
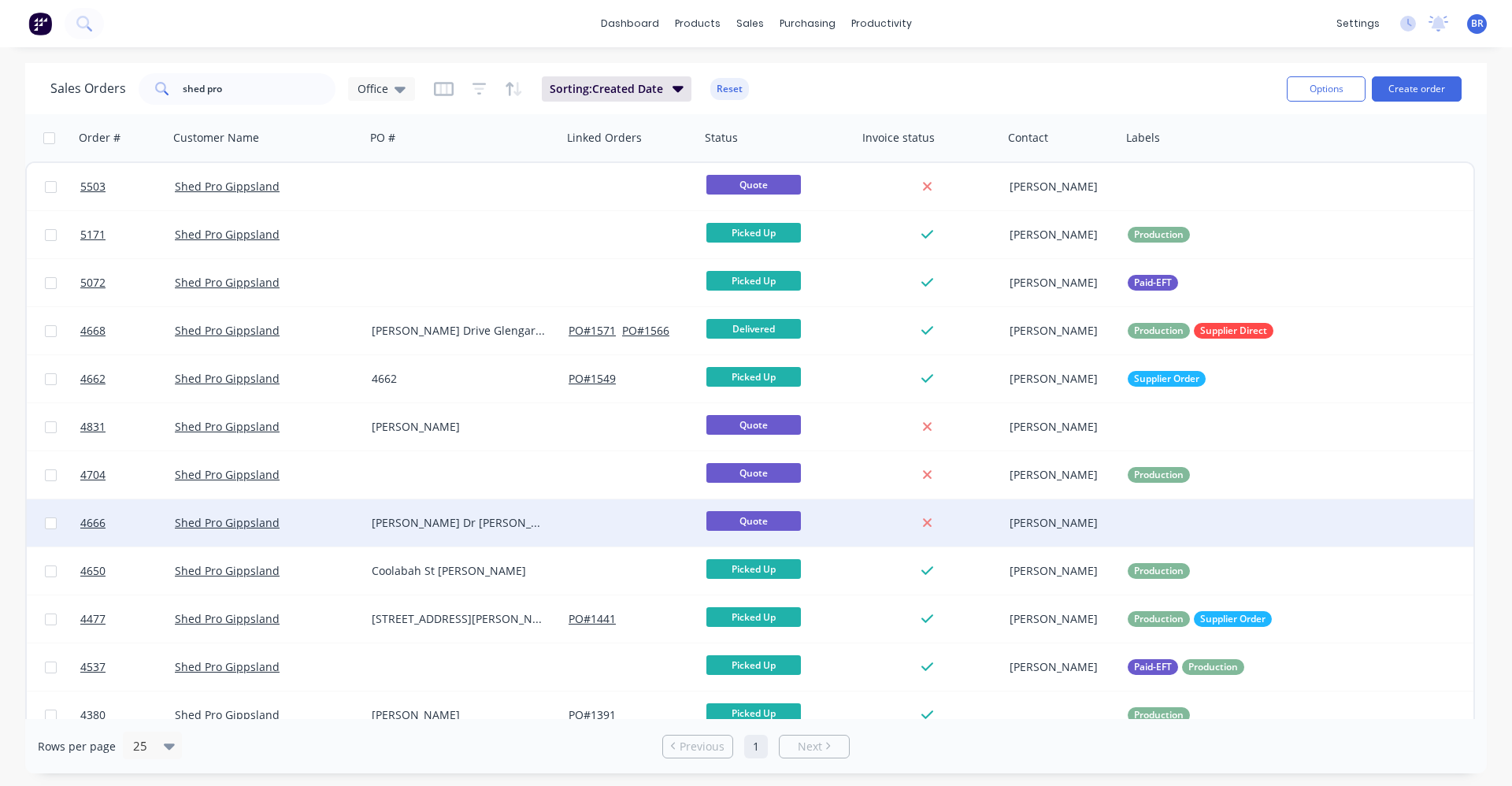
click at [530, 524] on div "[PERSON_NAME] Dr [PERSON_NAME]: 1" at bounding box center [459, 523] width 175 height 16
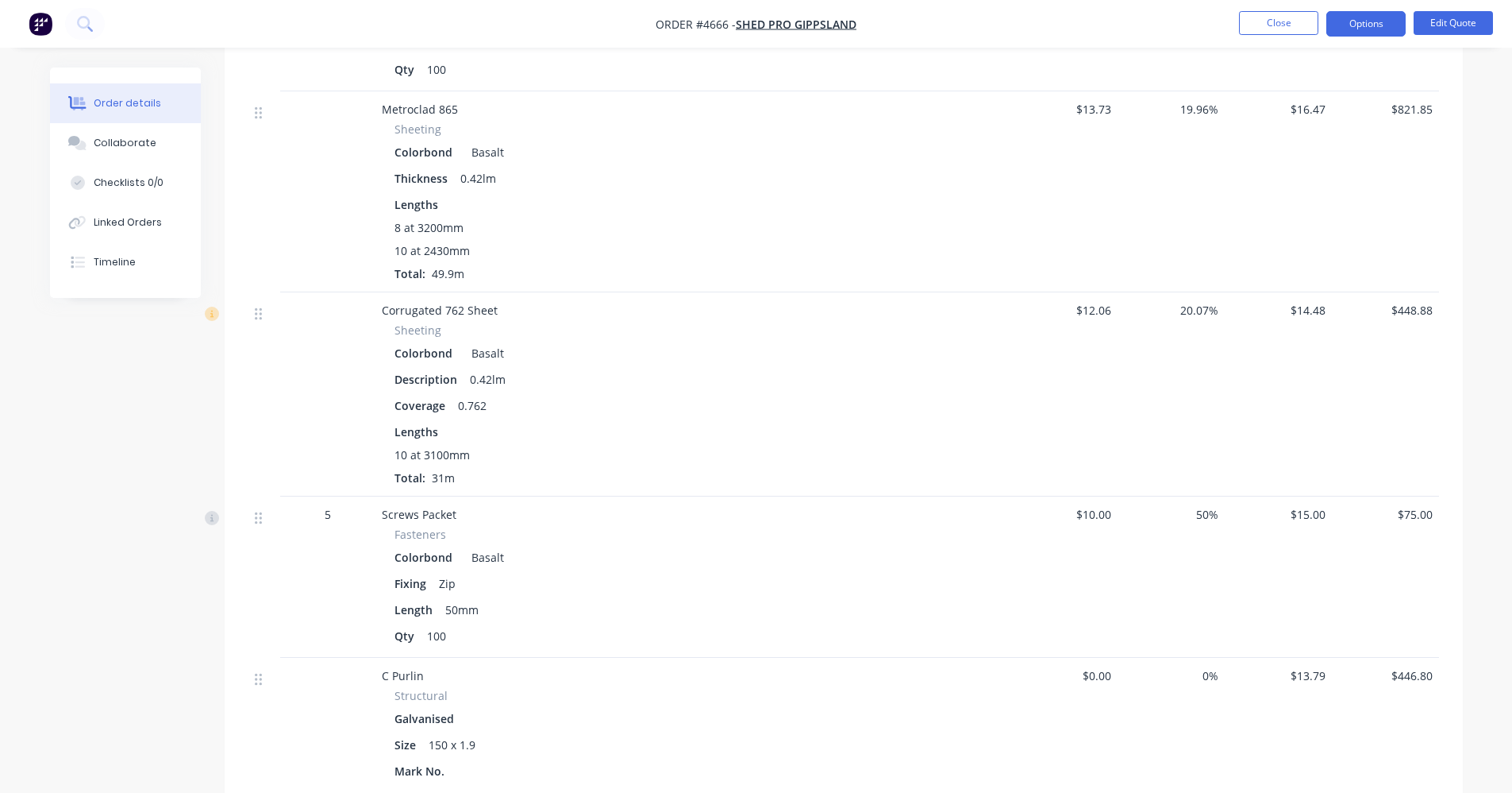
scroll to position [1826, 0]
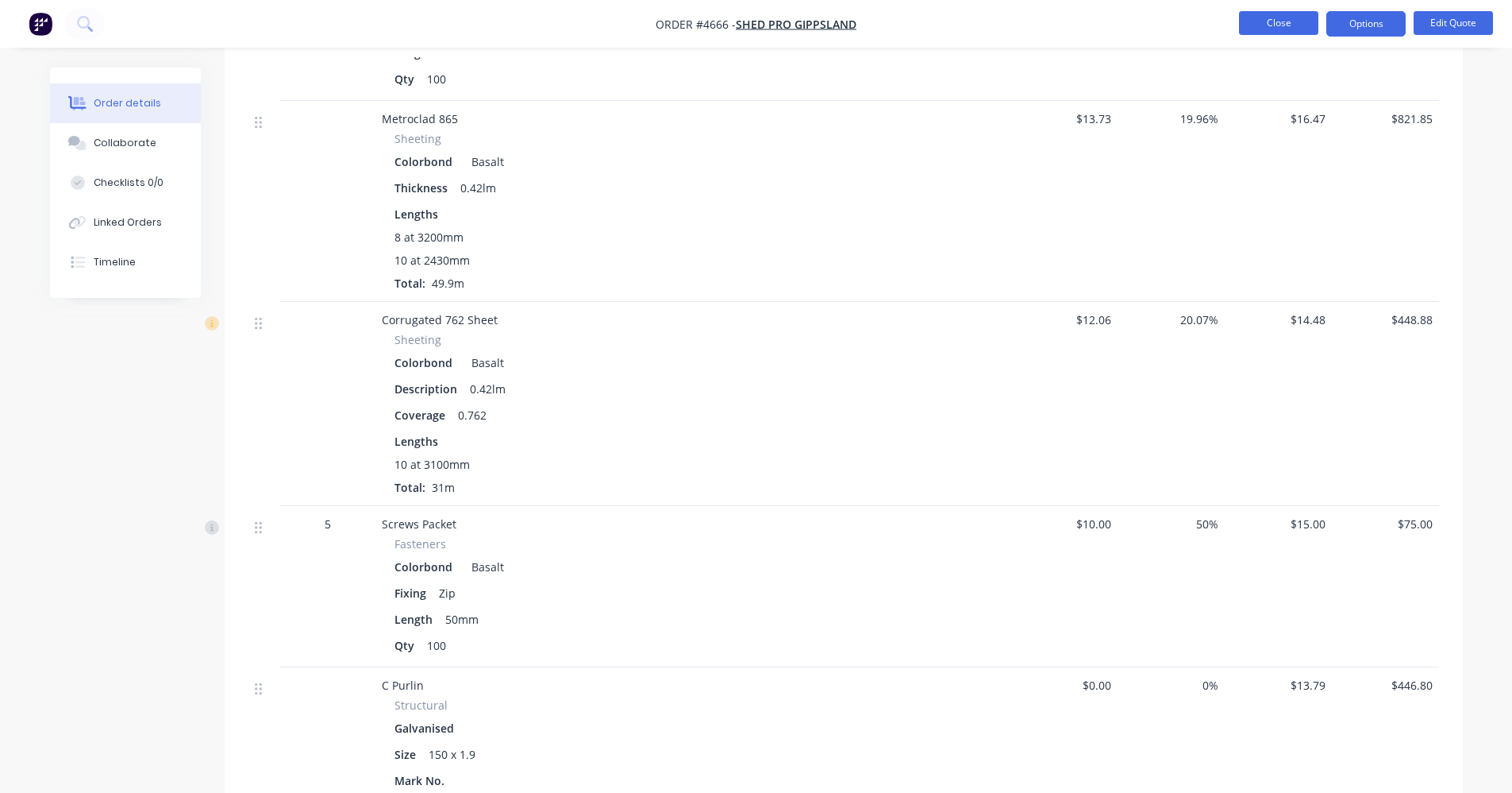
click at [1274, 26] on button "Close" at bounding box center [1279, 23] width 80 height 24
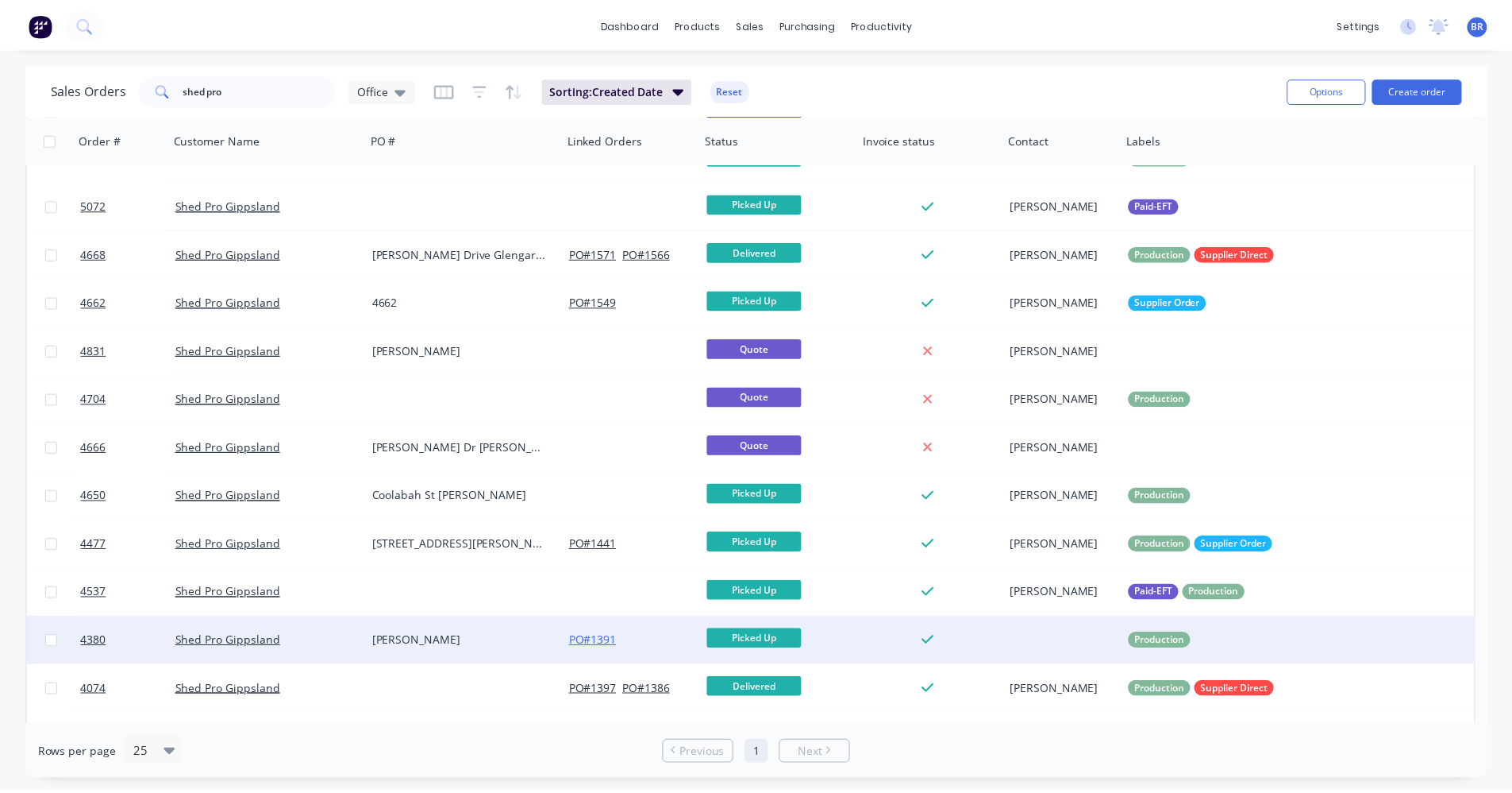
scroll to position [80, 0]
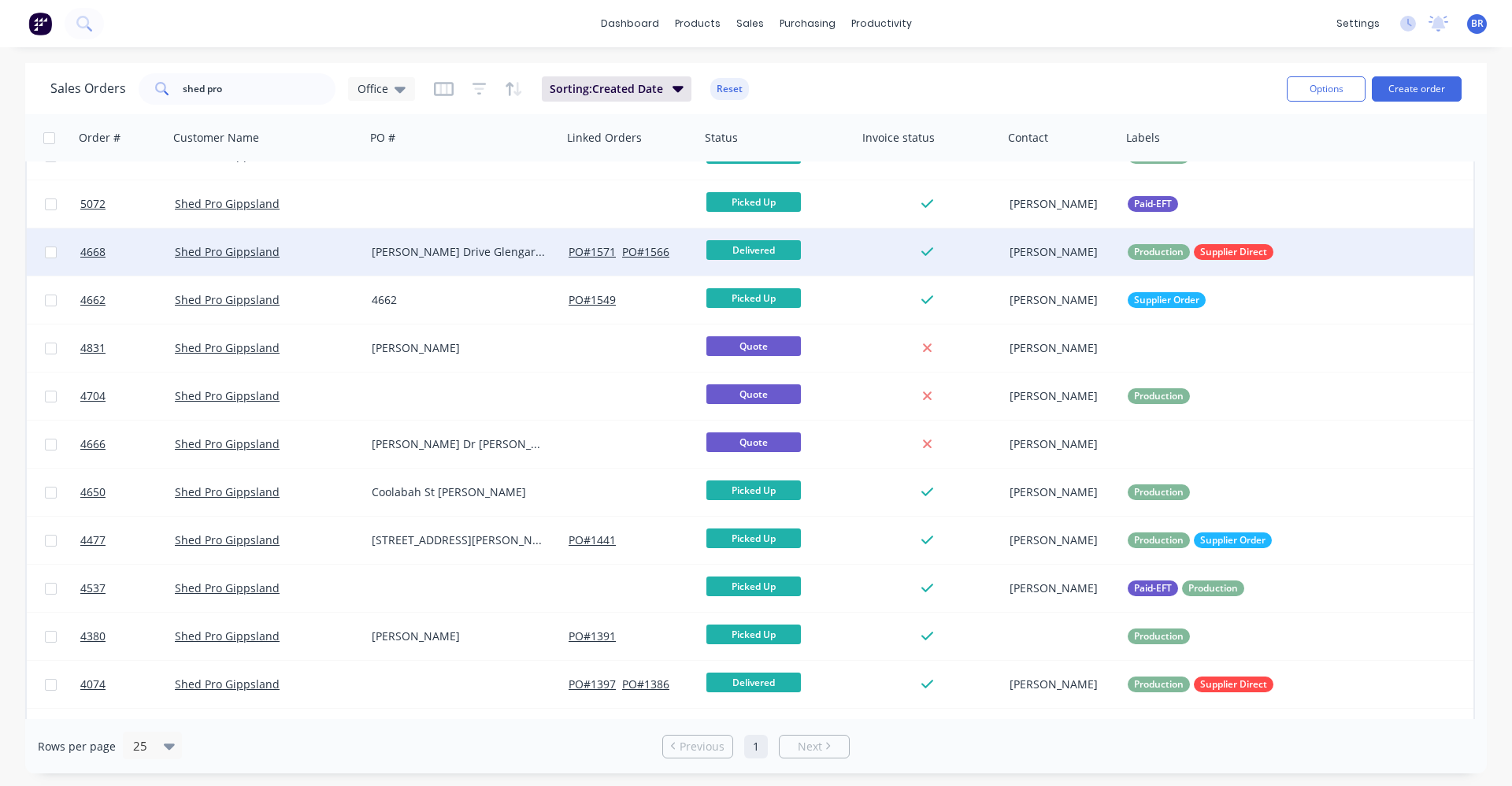
click at [531, 250] on div "[PERSON_NAME] Drive Glengary 2" at bounding box center [459, 252] width 175 height 16
